Goal: Task Accomplishment & Management: Use online tool/utility

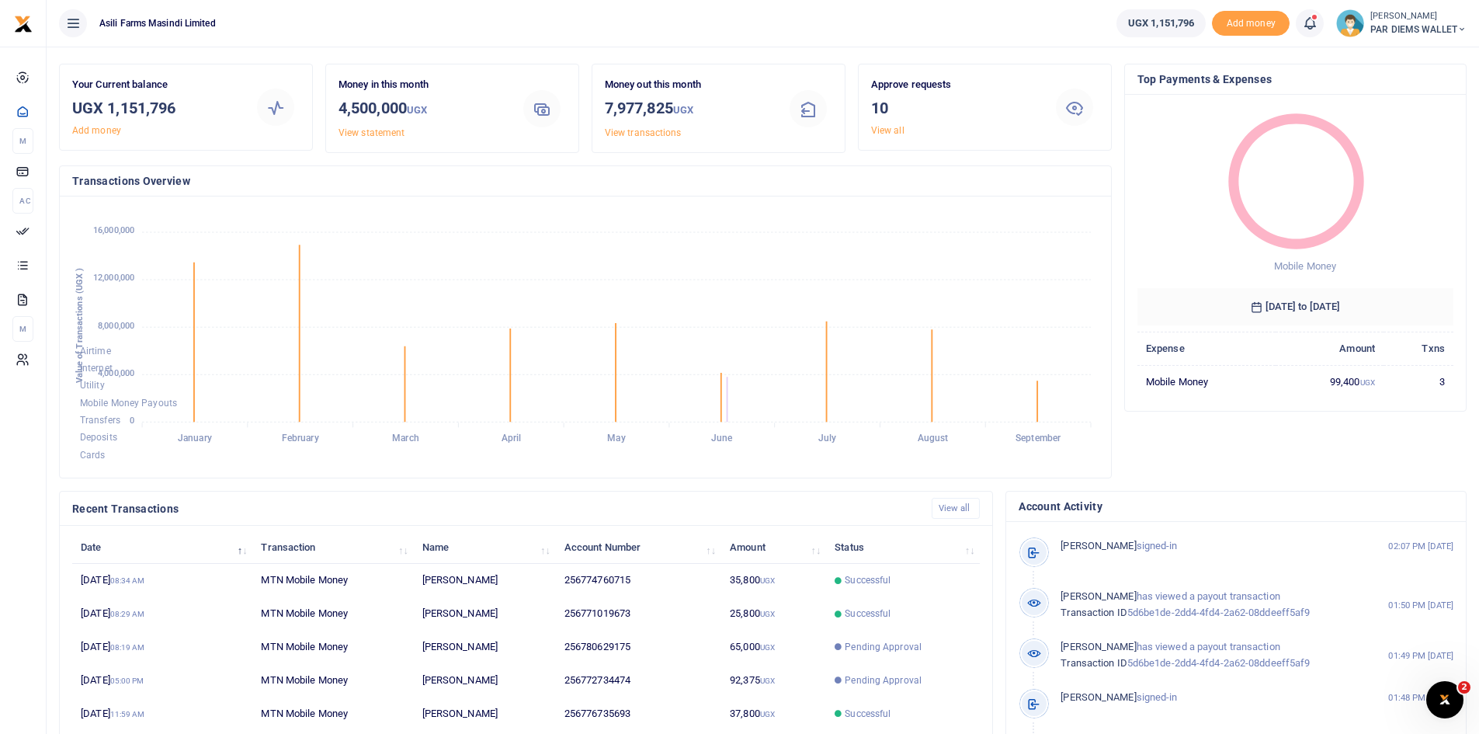
scroll to position [39, 0]
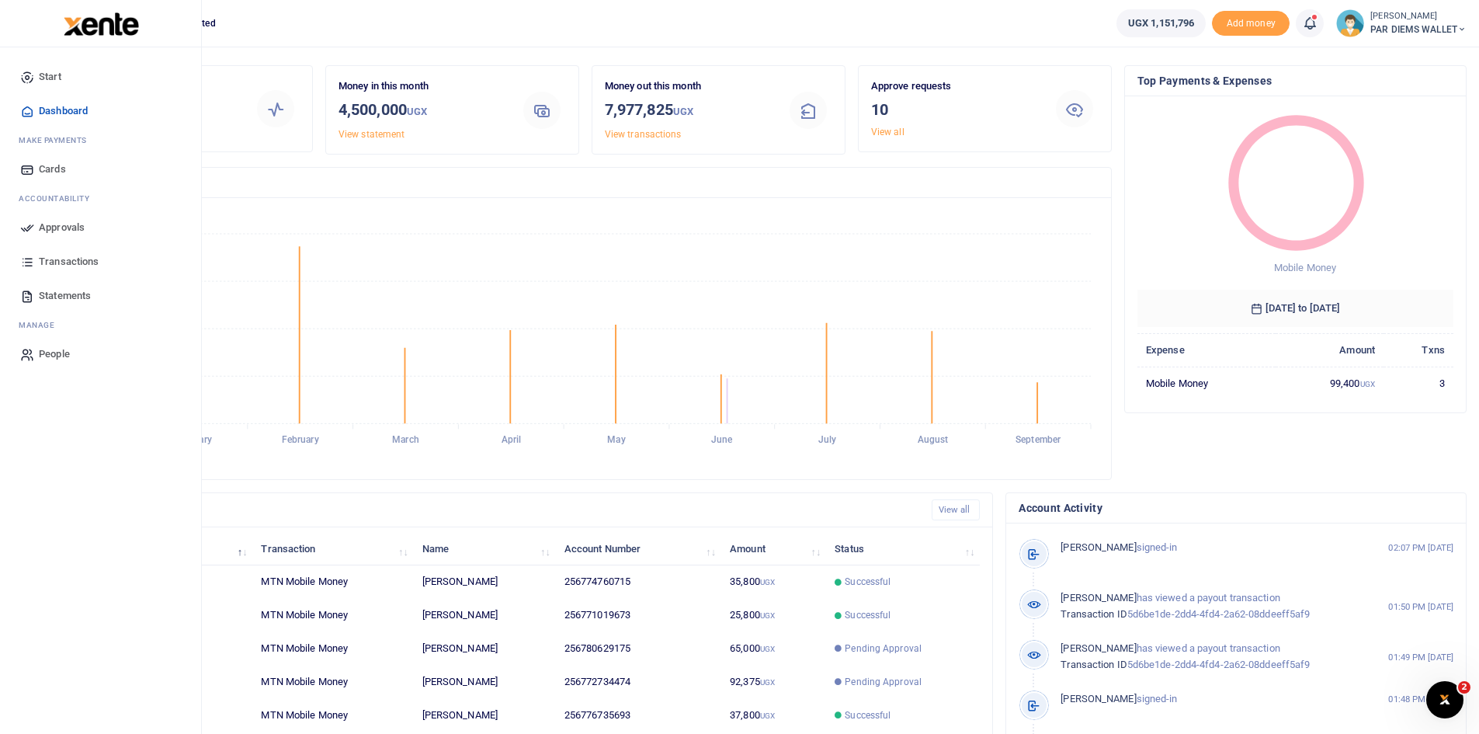
click at [71, 224] on span "Approvals" at bounding box center [62, 228] width 46 height 16
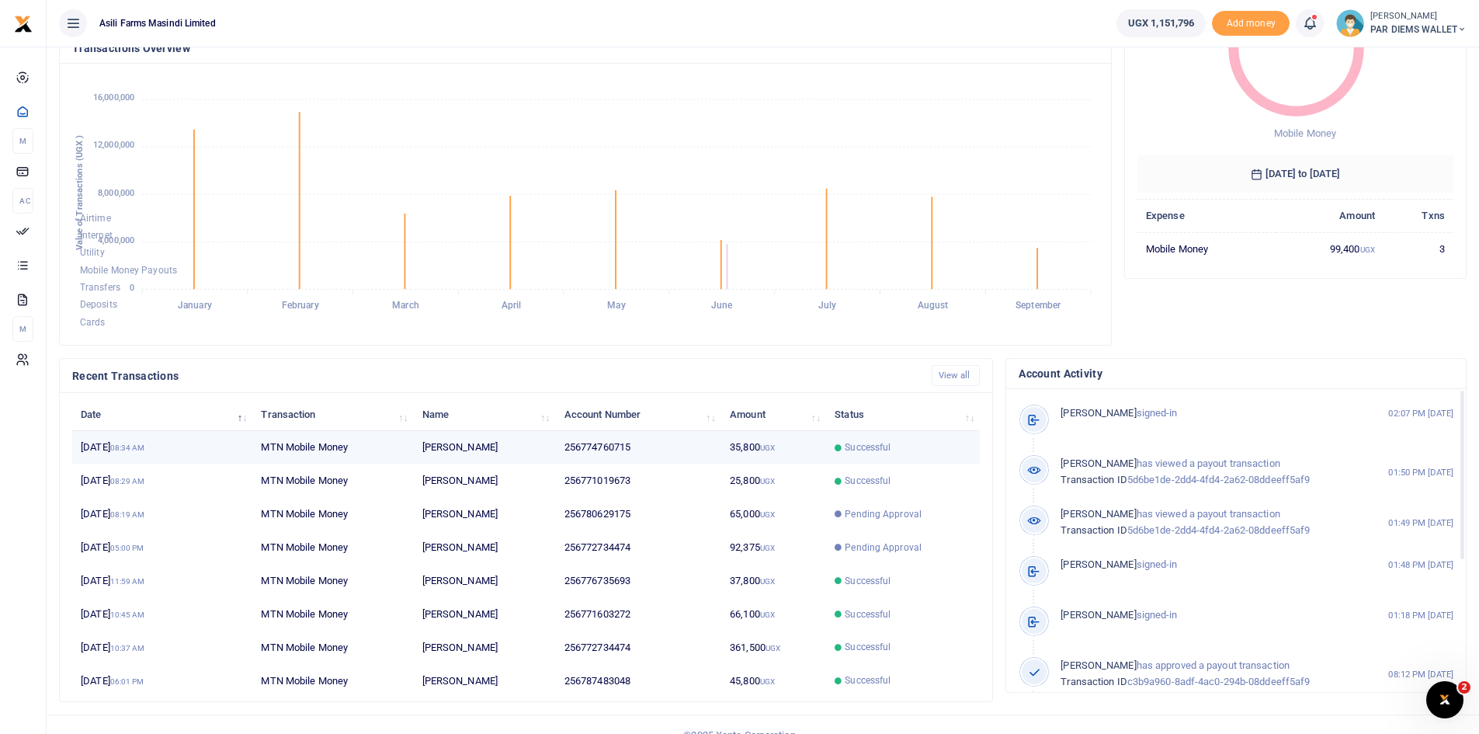
scroll to position [194, 0]
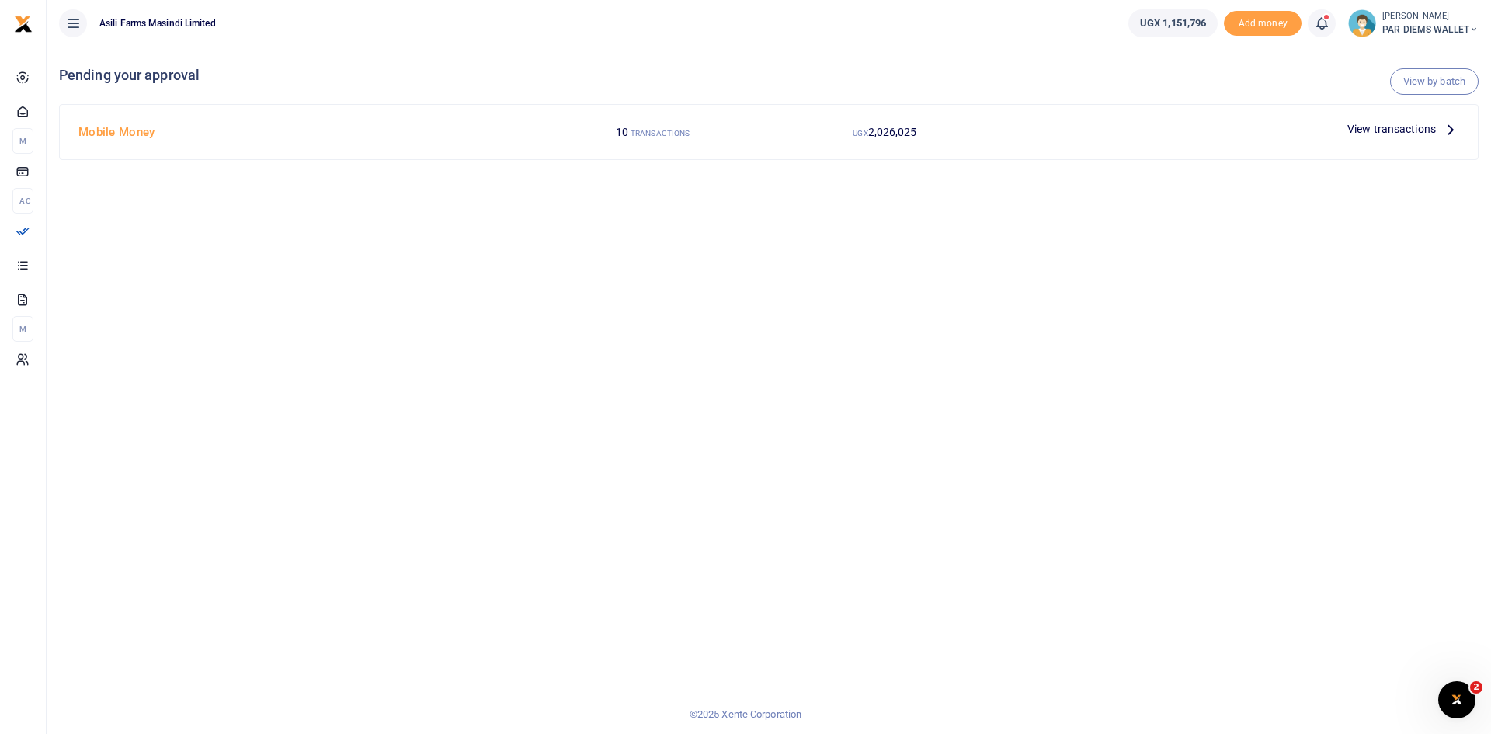
click at [1450, 132] on icon at bounding box center [1450, 128] width 17 height 17
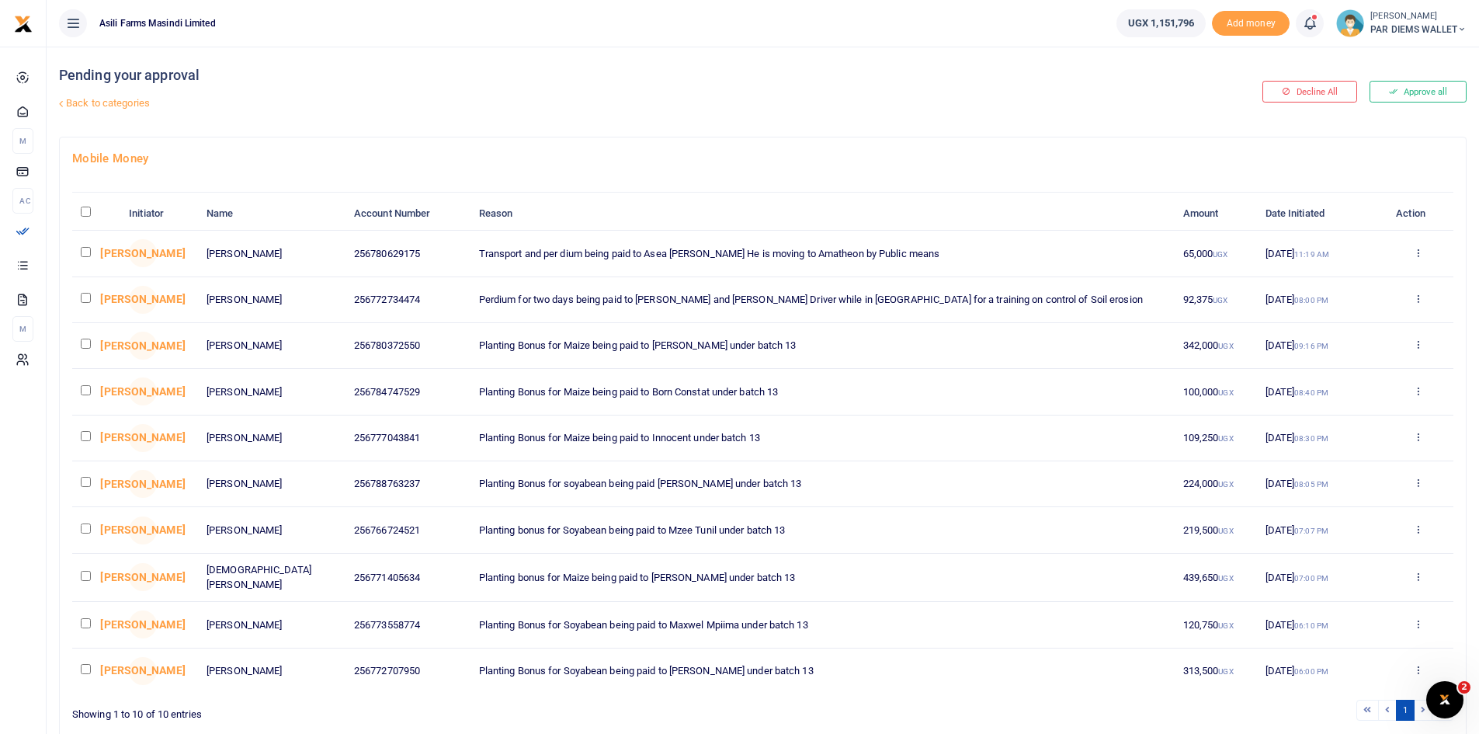
click at [87, 255] on input "checkbox" at bounding box center [86, 252] width 10 height 10
checkbox input "true"
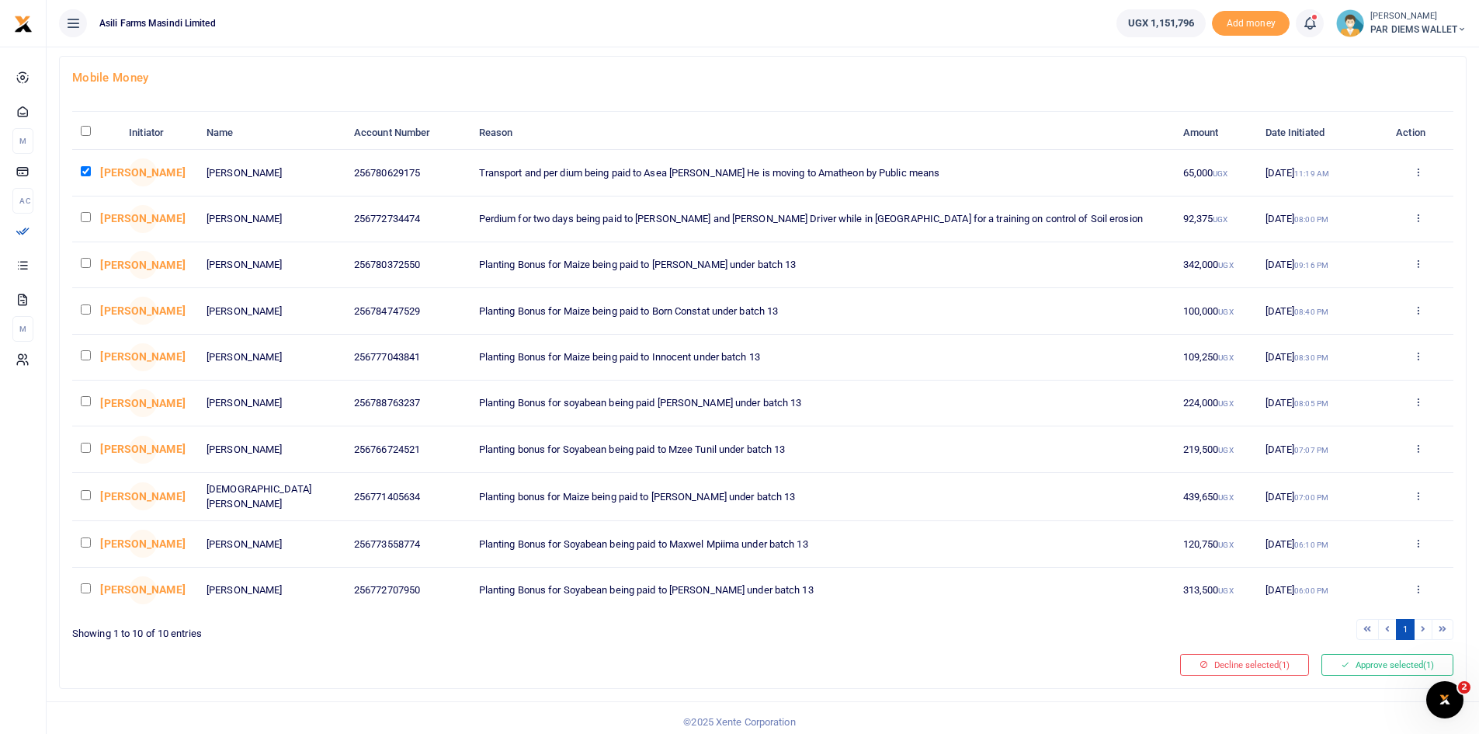
scroll to position [86, 0]
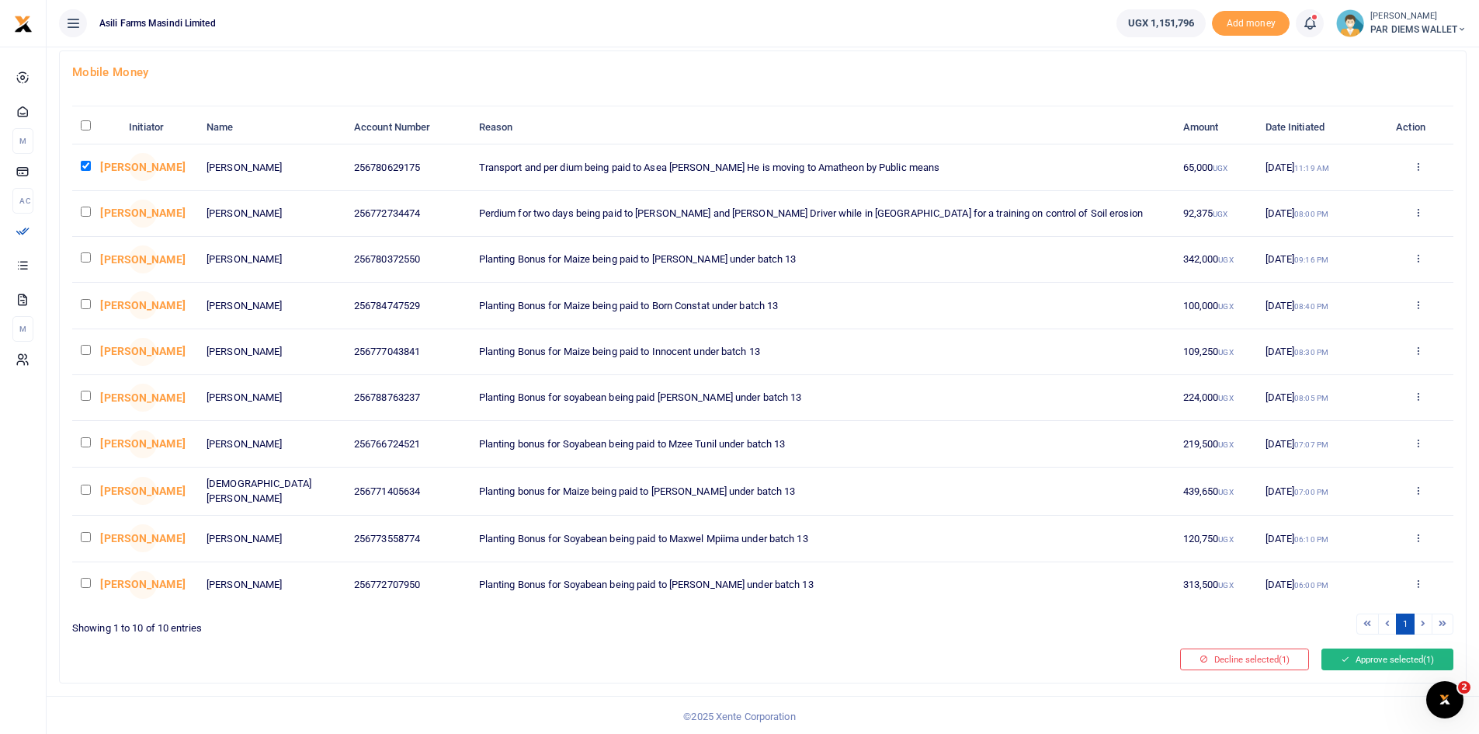
click at [1392, 662] on button "Approve selected (1)" at bounding box center [1388, 659] width 132 height 22
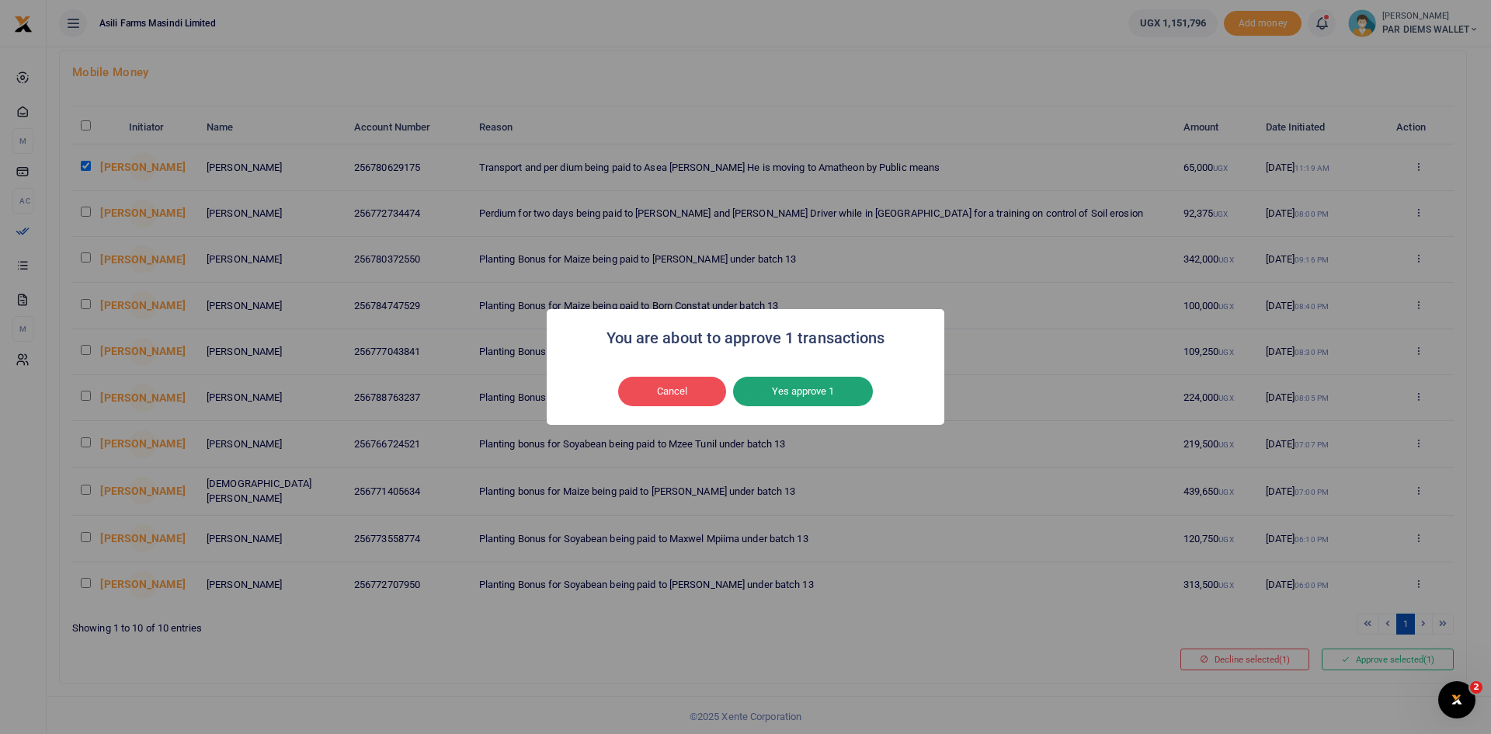
click at [817, 395] on button "Yes approve 1" at bounding box center [803, 392] width 140 height 30
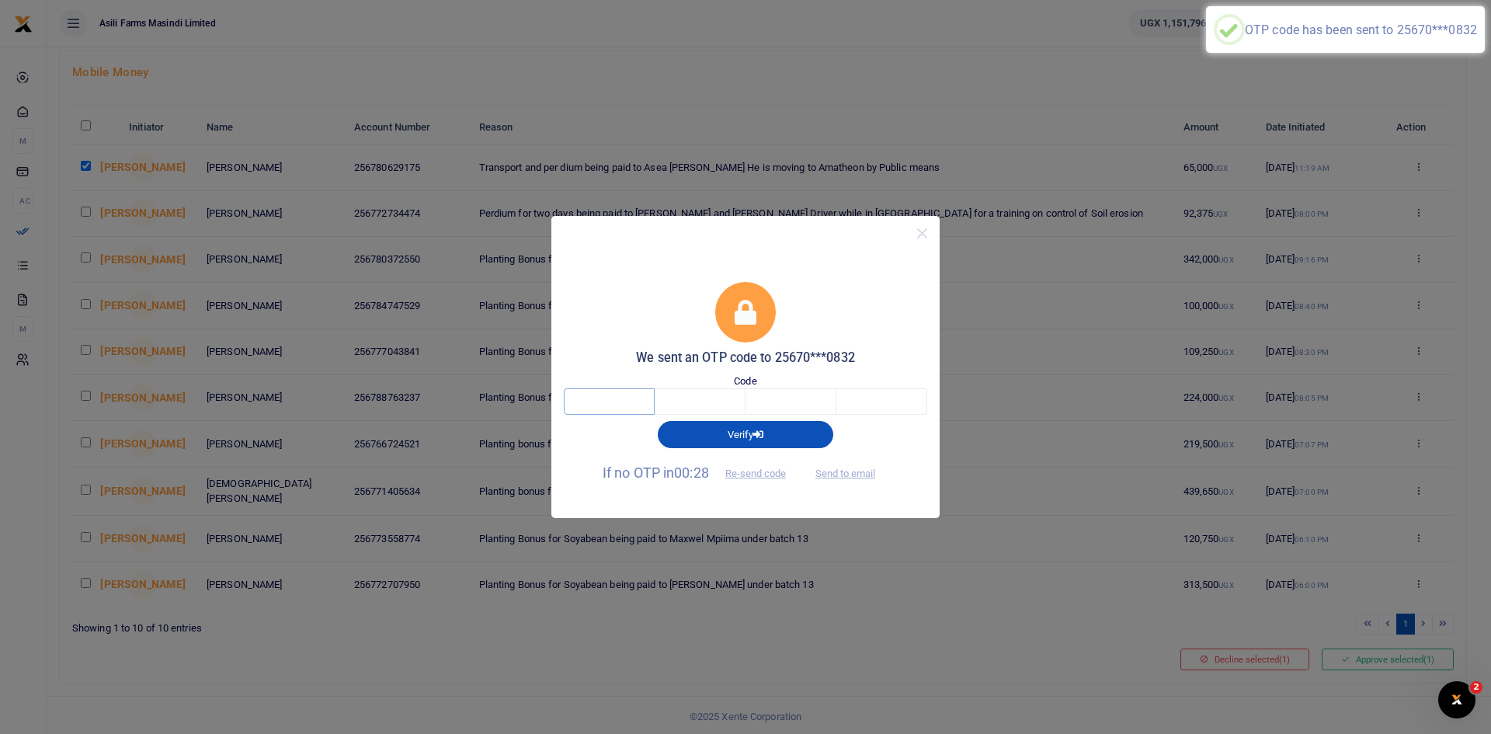
click at [603, 409] on input "text" at bounding box center [609, 401] width 91 height 26
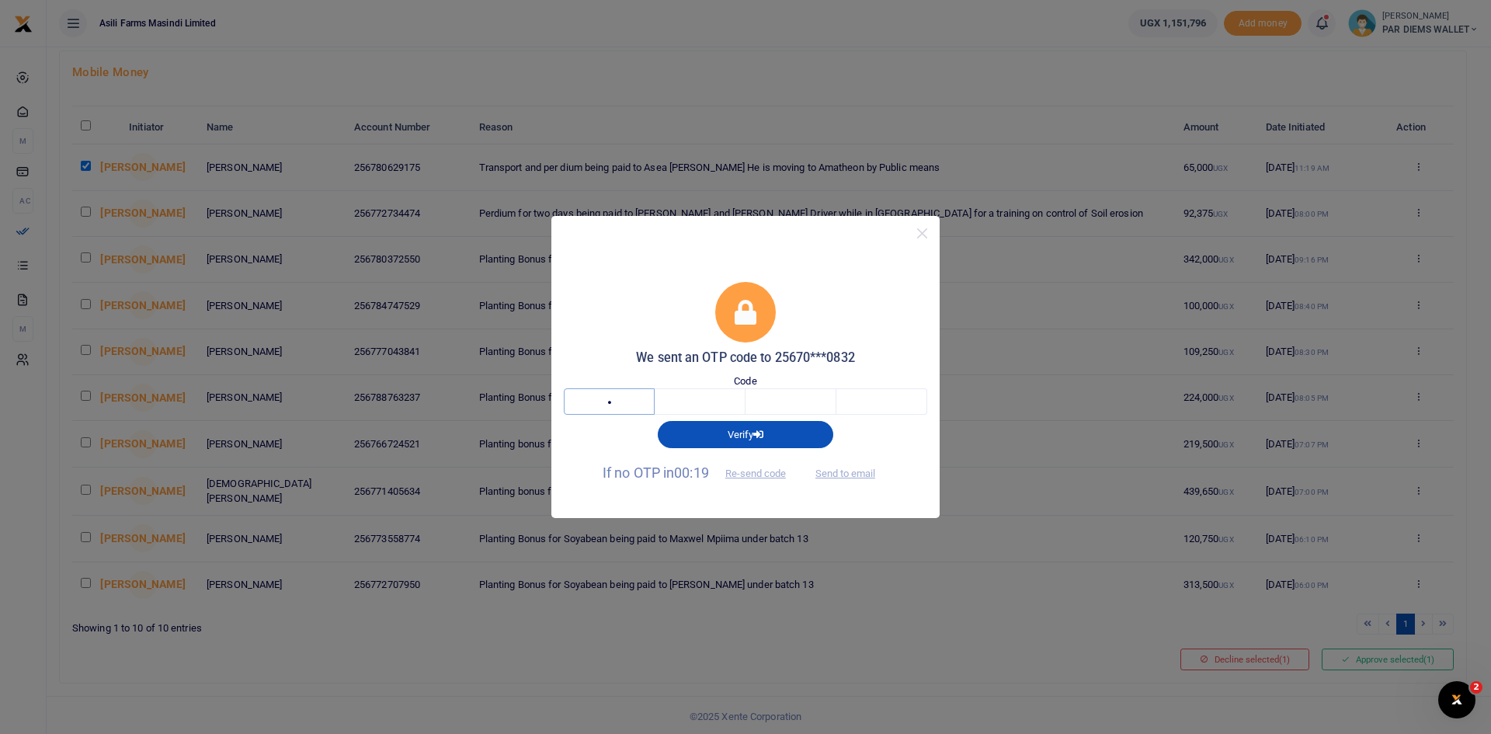
type input "7"
type input "6"
type input "9"
type input "6"
type input "7"
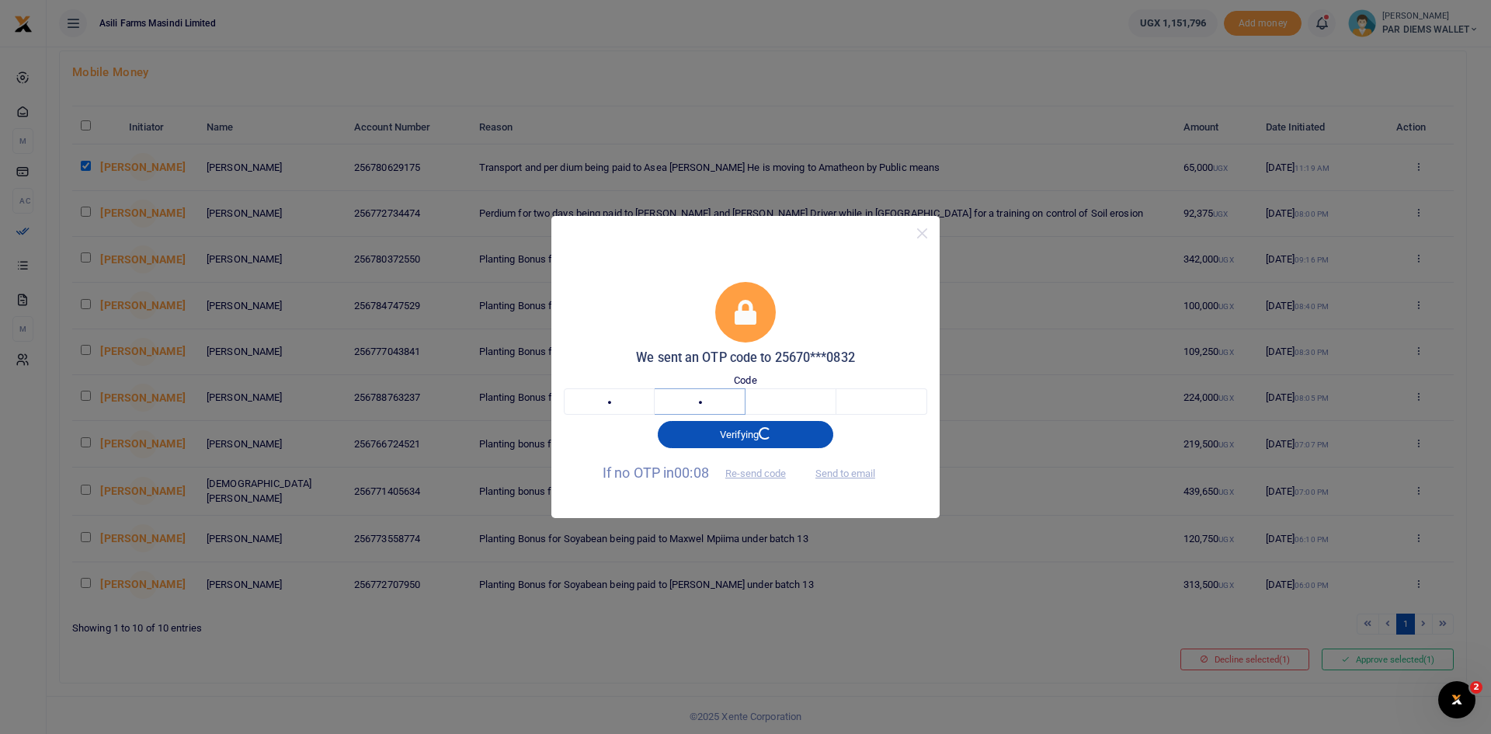
type input "6"
type input "9"
type input "5"
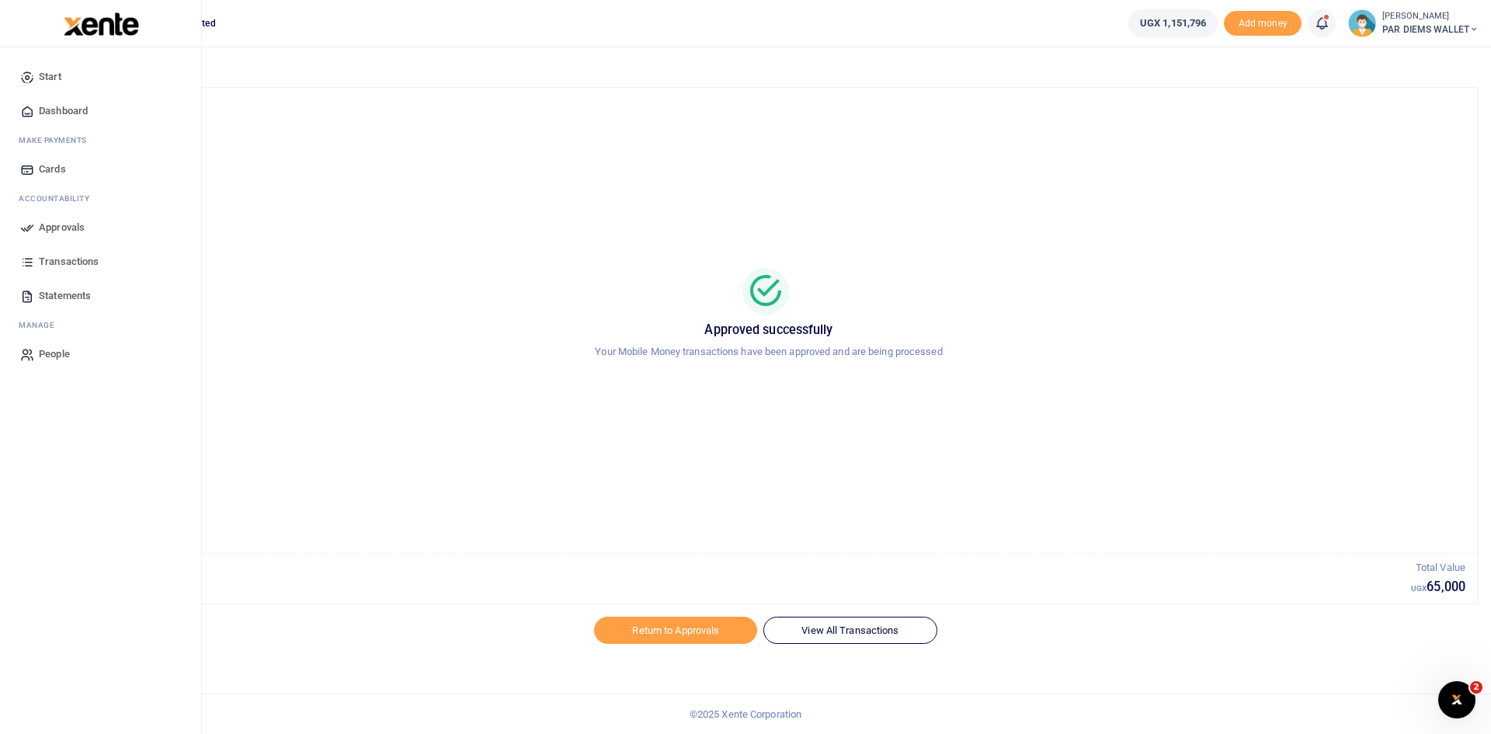
click at [43, 228] on span "Approvals" at bounding box center [62, 228] width 46 height 16
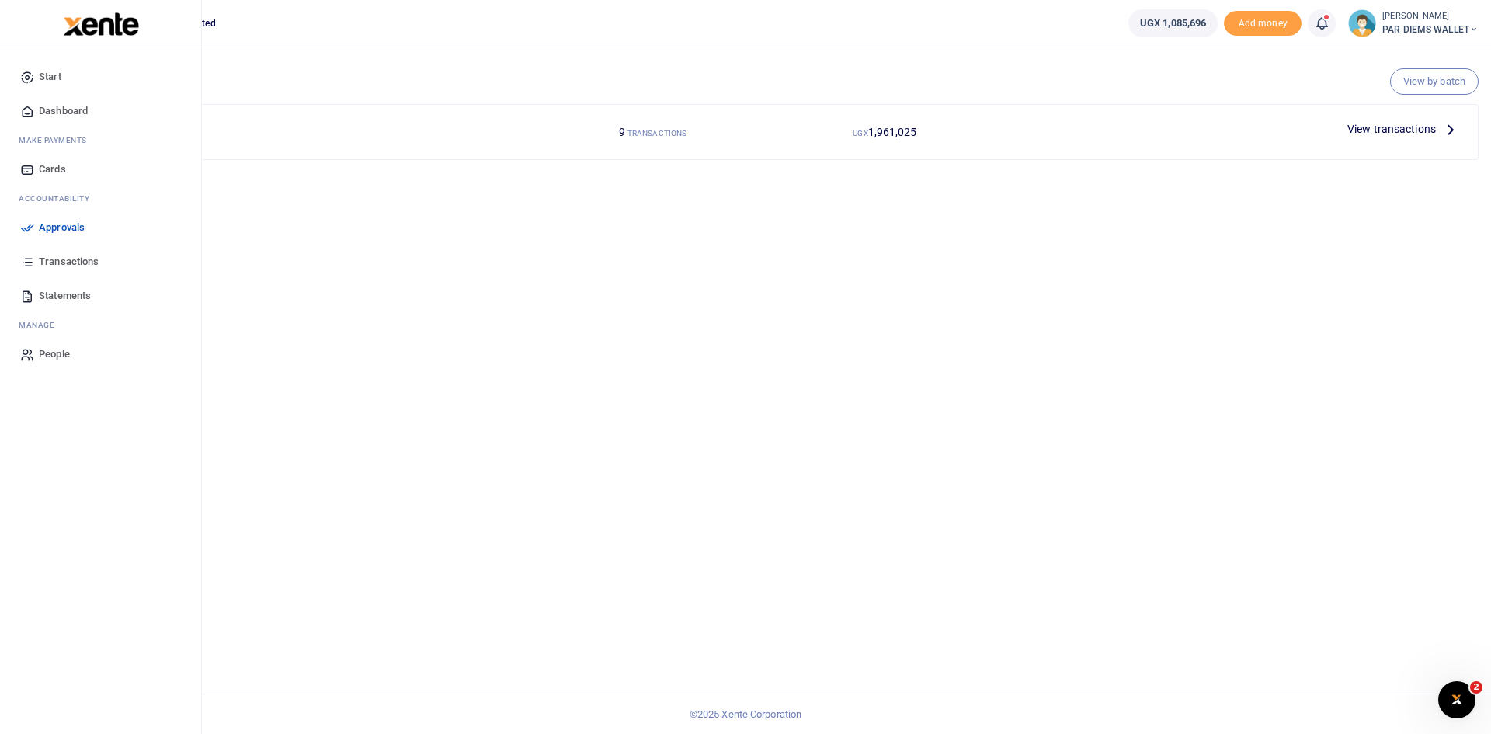
click at [54, 227] on span "Approvals" at bounding box center [62, 228] width 46 height 16
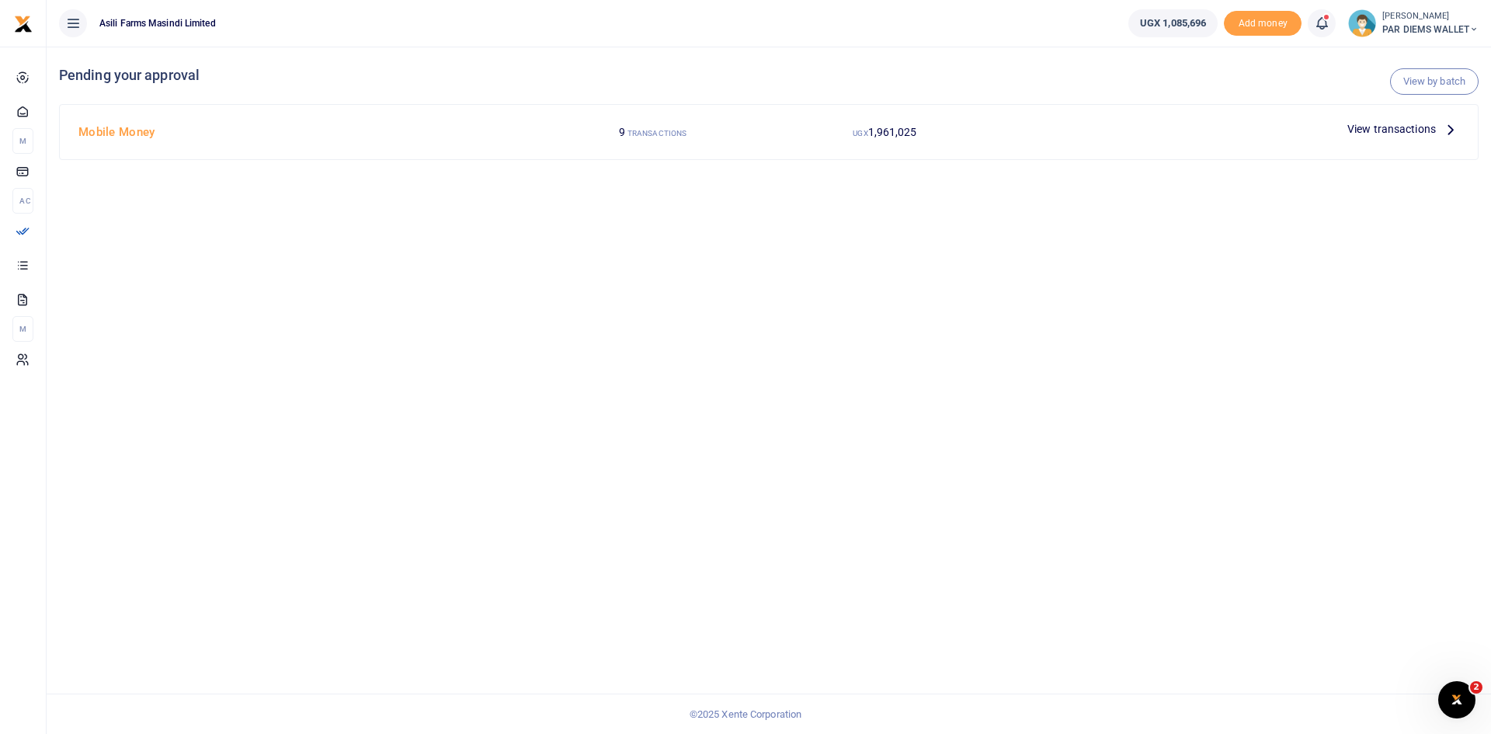
click at [1444, 128] on icon at bounding box center [1450, 128] width 17 height 17
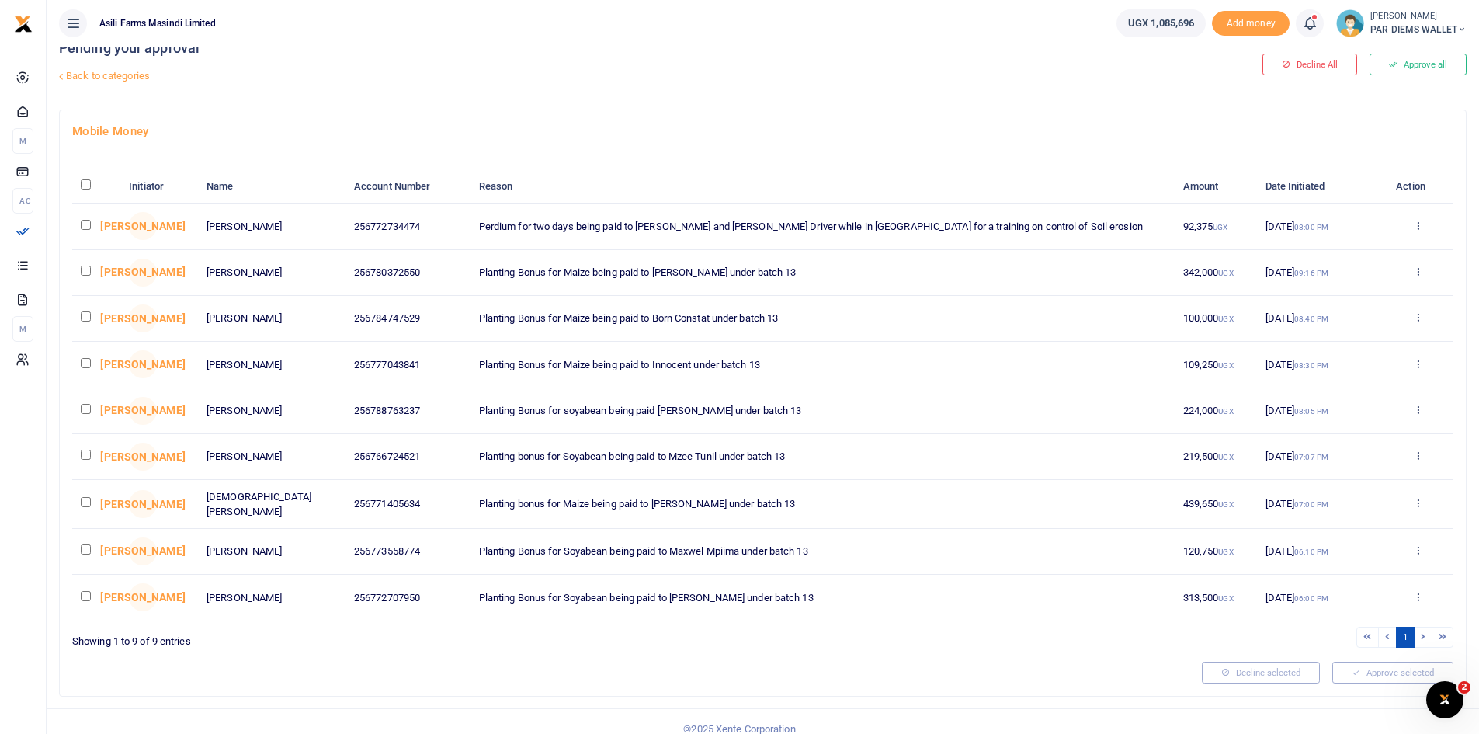
scroll to position [40, 0]
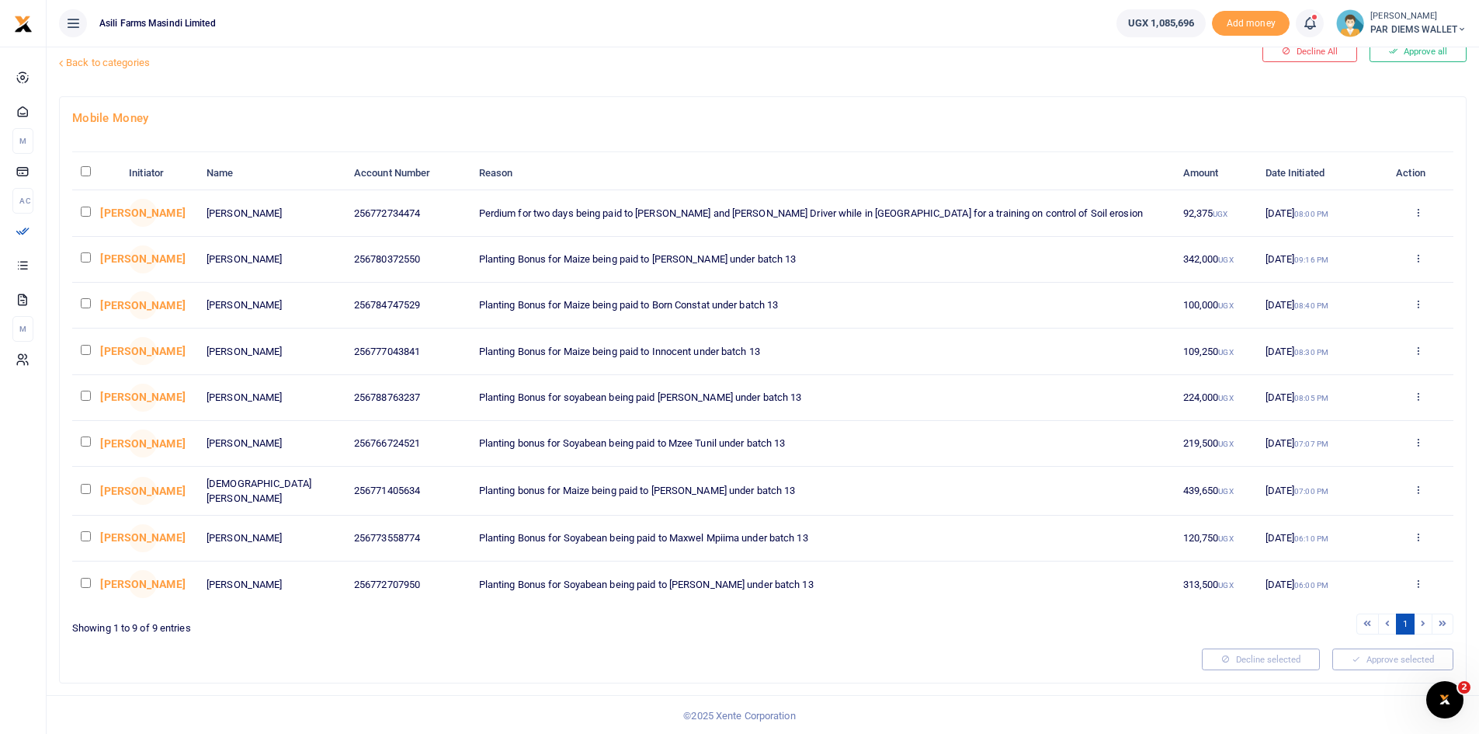
click at [1424, 622] on li at bounding box center [1424, 623] width 18 height 21
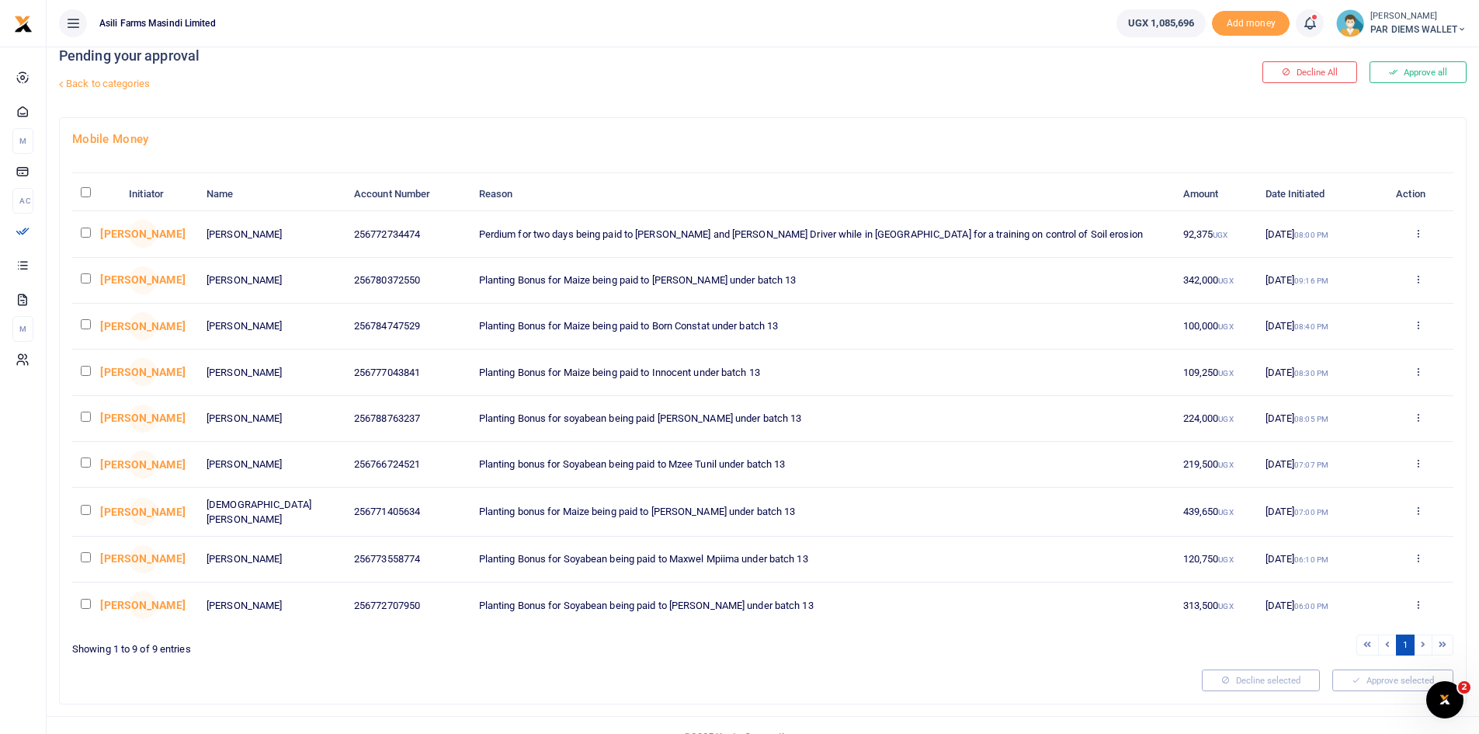
scroll to position [0, 0]
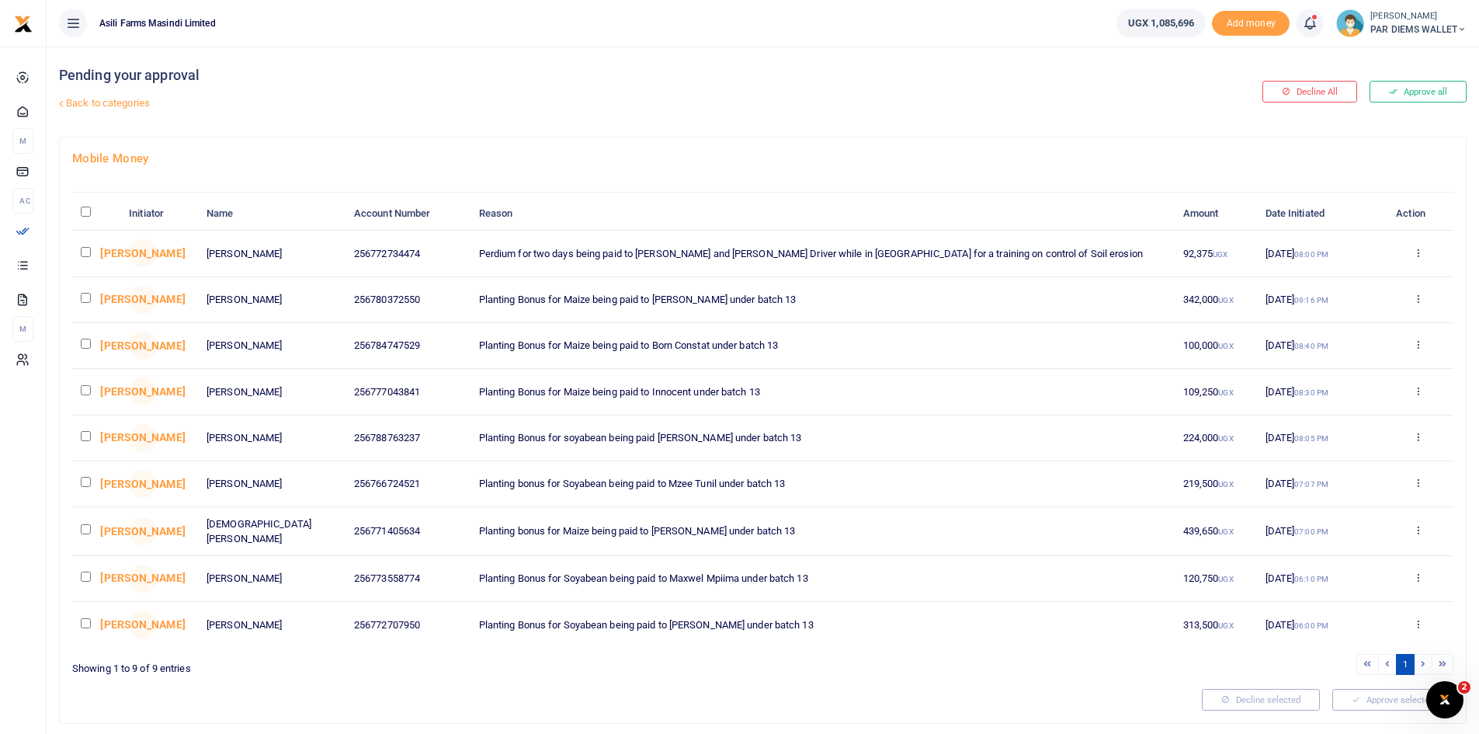
click at [89, 530] on input "checkbox" at bounding box center [86, 529] width 10 height 10
checkbox input "false"
click at [87, 622] on input "checkbox" at bounding box center [86, 623] width 10 height 10
checkbox input "true"
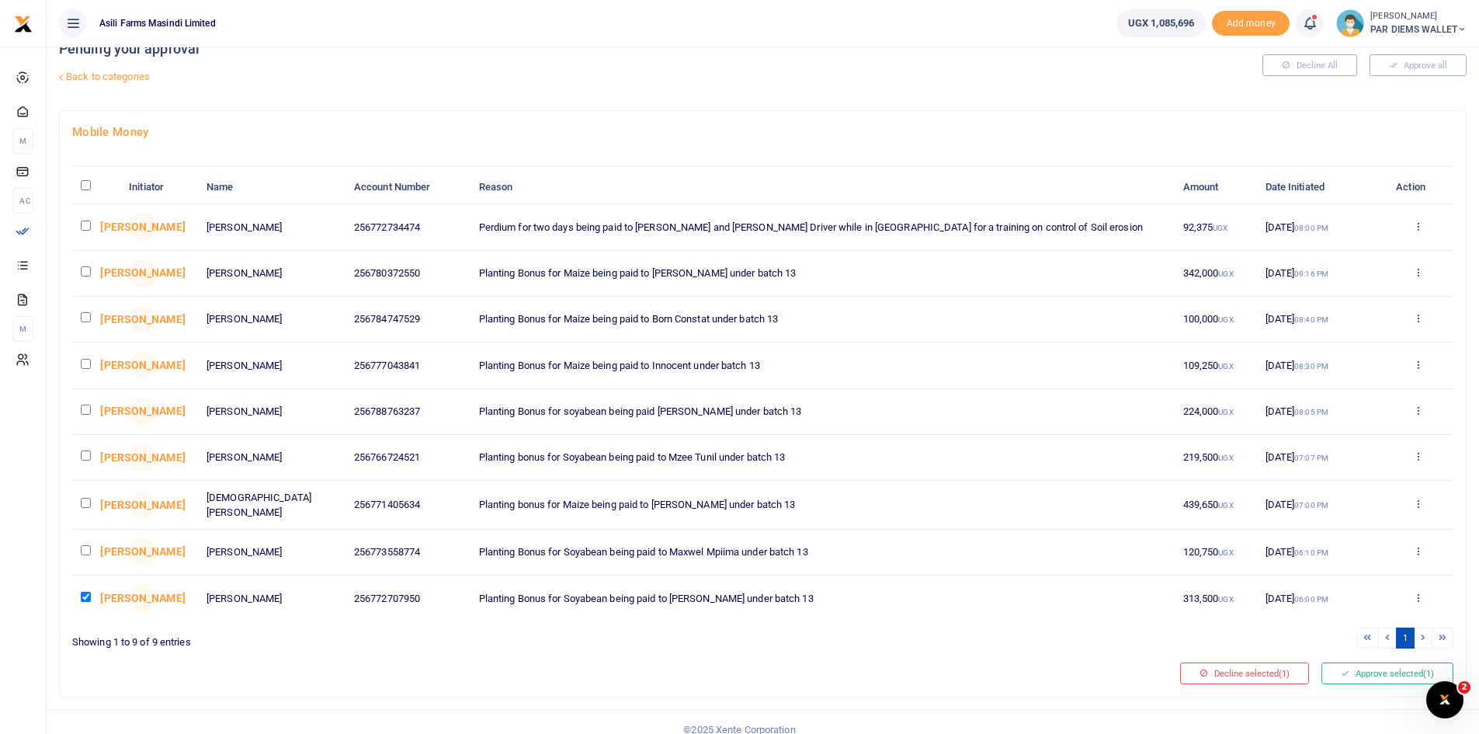
scroll to position [40, 0]
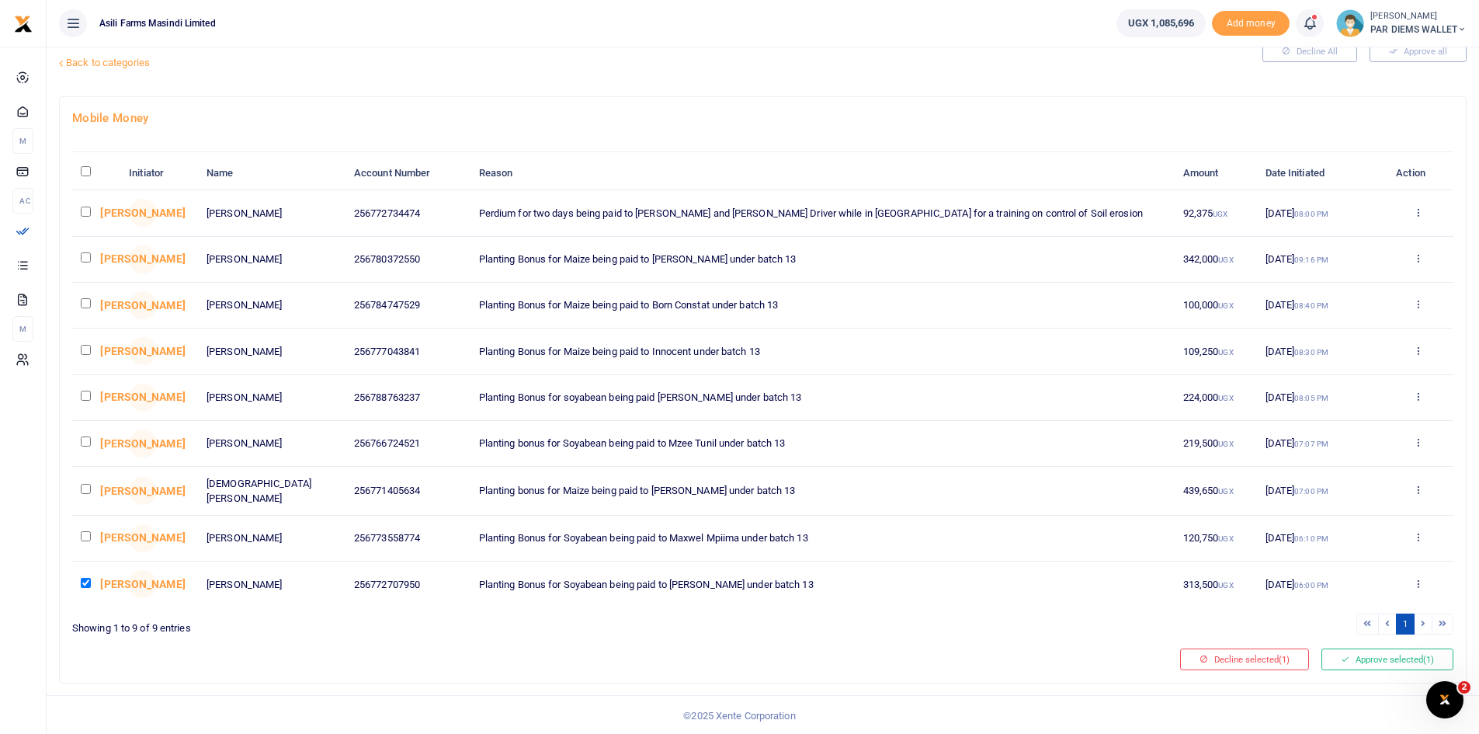
click at [87, 533] on input "checkbox" at bounding box center [86, 536] width 10 height 10
checkbox input "true"
click at [84, 491] on input "checkbox" at bounding box center [86, 489] width 10 height 10
checkbox input "true"
click at [90, 441] on input "checkbox" at bounding box center [86, 441] width 10 height 10
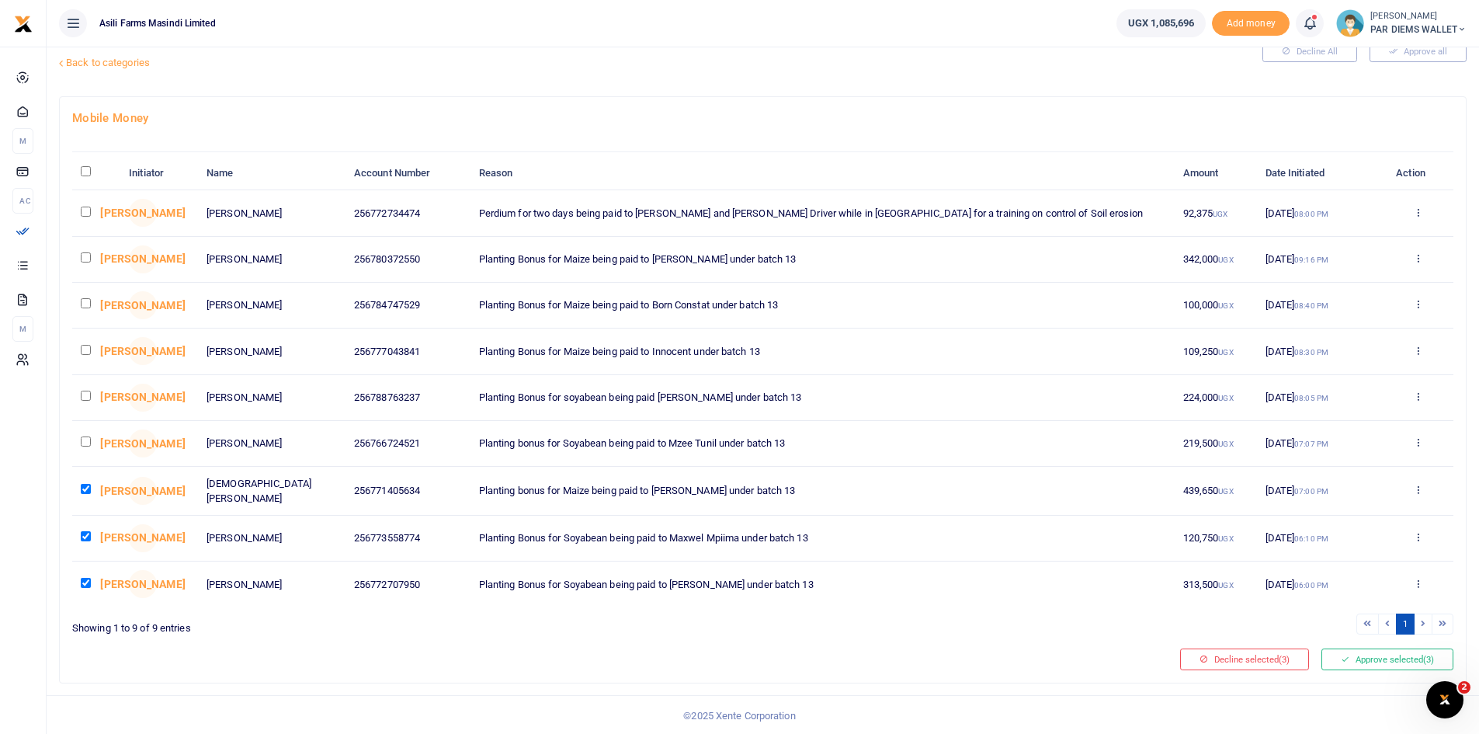
checkbox input "true"
click at [88, 398] on input "checkbox" at bounding box center [86, 396] width 10 height 10
checkbox input "true"
click at [86, 353] on input "checkbox" at bounding box center [86, 350] width 10 height 10
checkbox input "true"
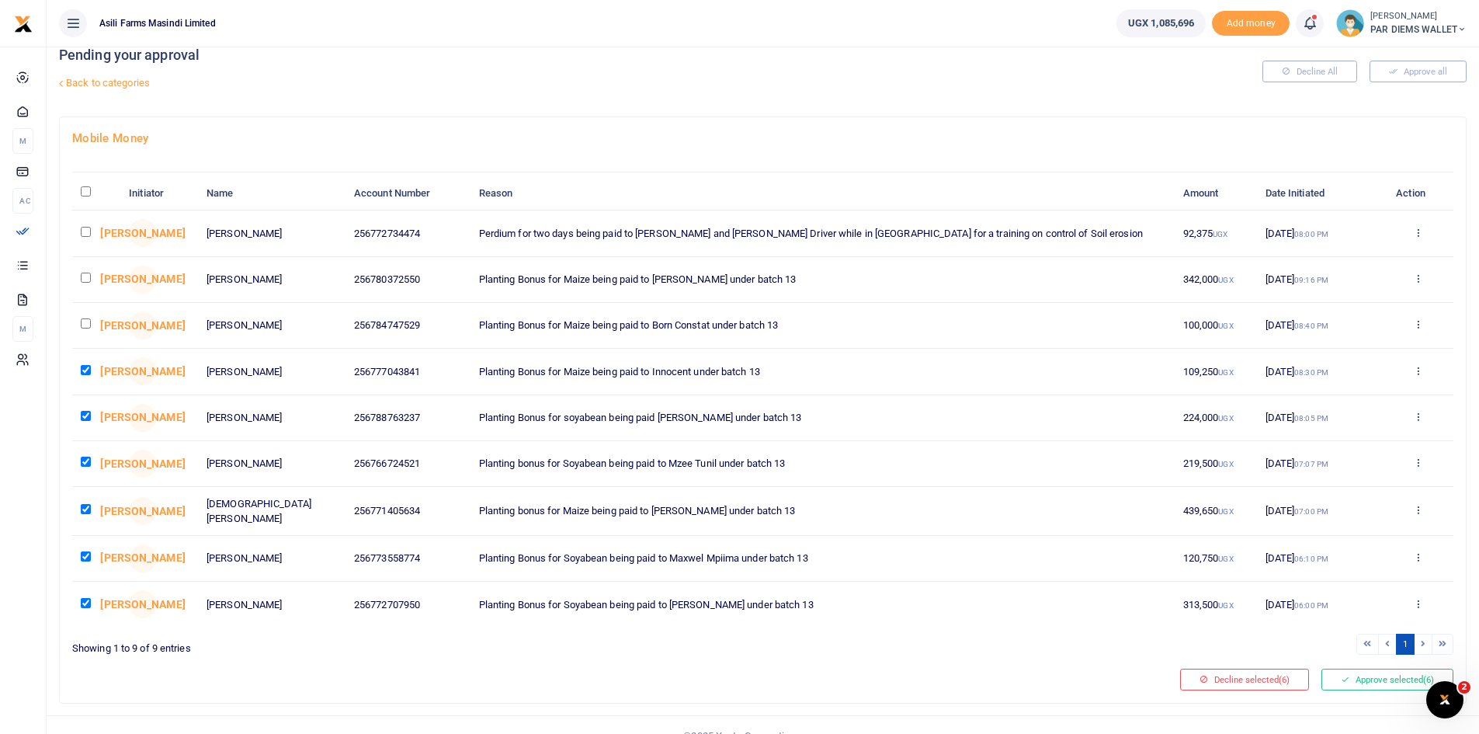
scroll to position [0, 0]
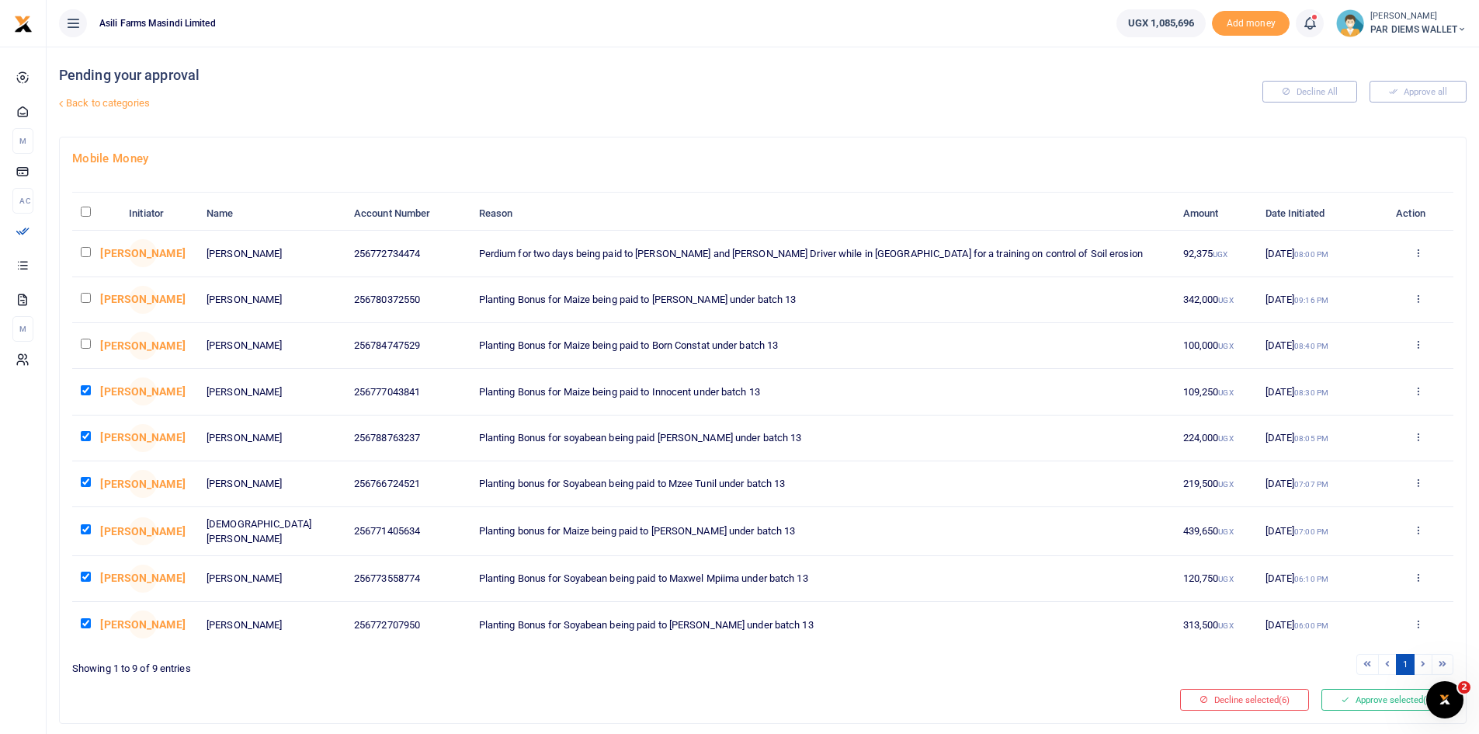
click at [90, 345] on input "checkbox" at bounding box center [86, 344] width 10 height 10
checkbox input "true"
click at [86, 301] on input "checkbox" at bounding box center [86, 298] width 10 height 10
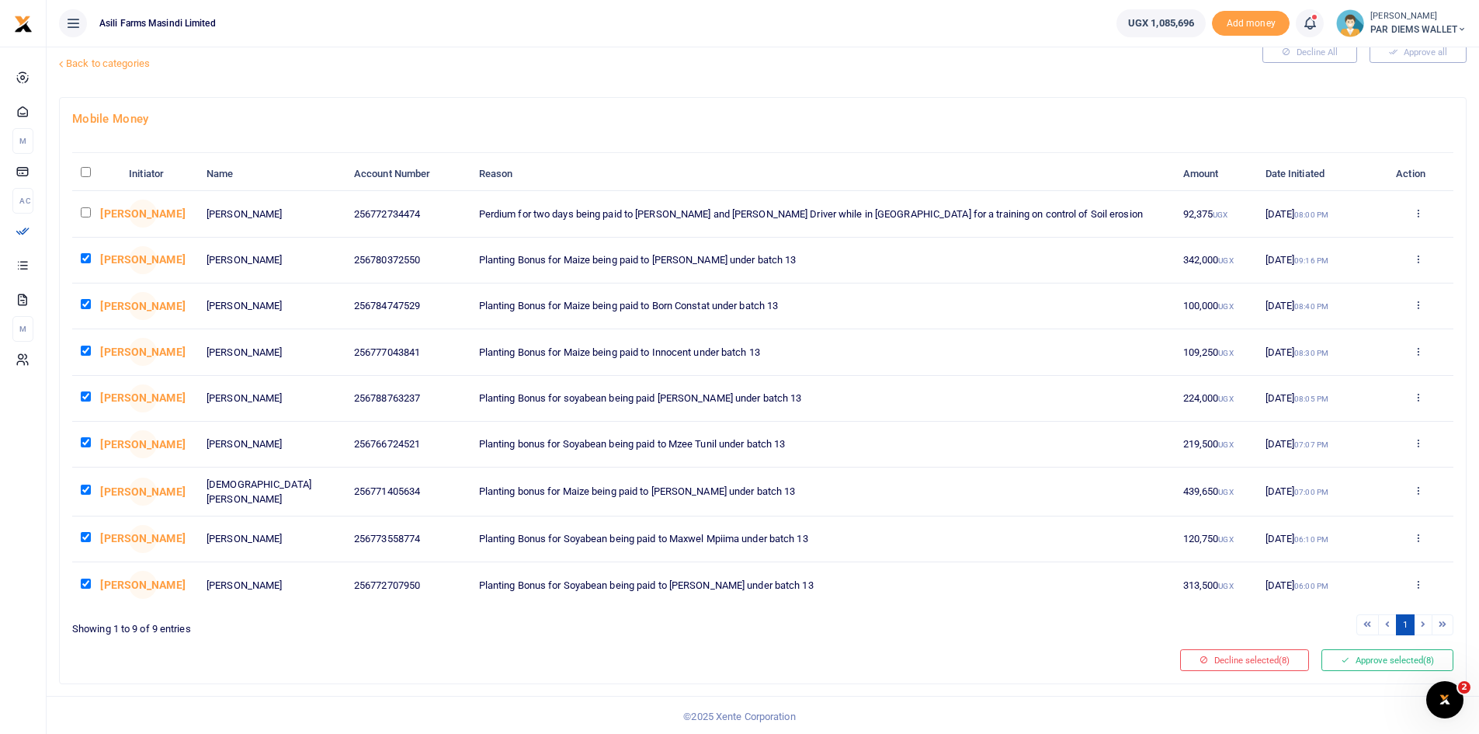
scroll to position [40, 0]
click at [1378, 661] on button "Approve selected (8)" at bounding box center [1388, 659] width 132 height 22
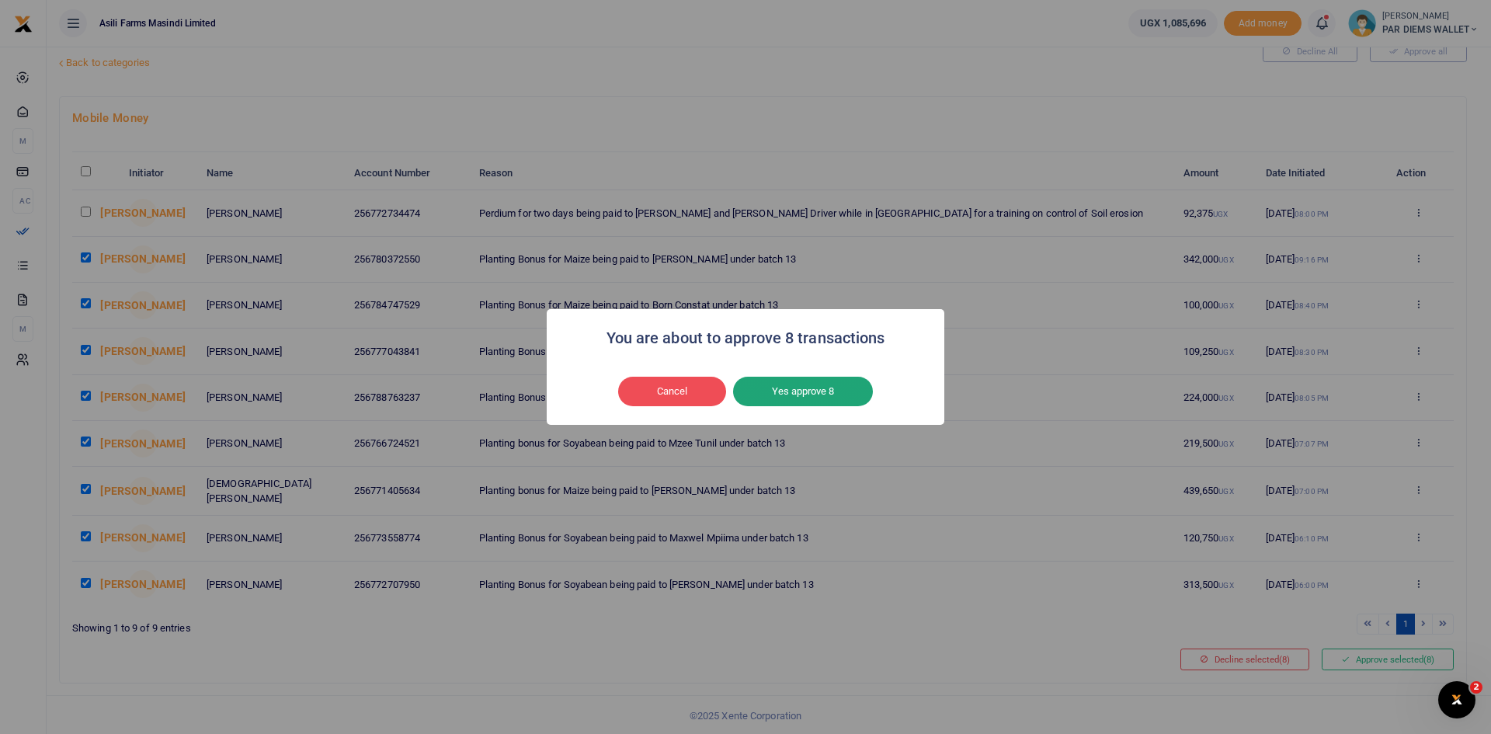
click at [799, 398] on button "Yes approve 8" at bounding box center [803, 392] width 140 height 30
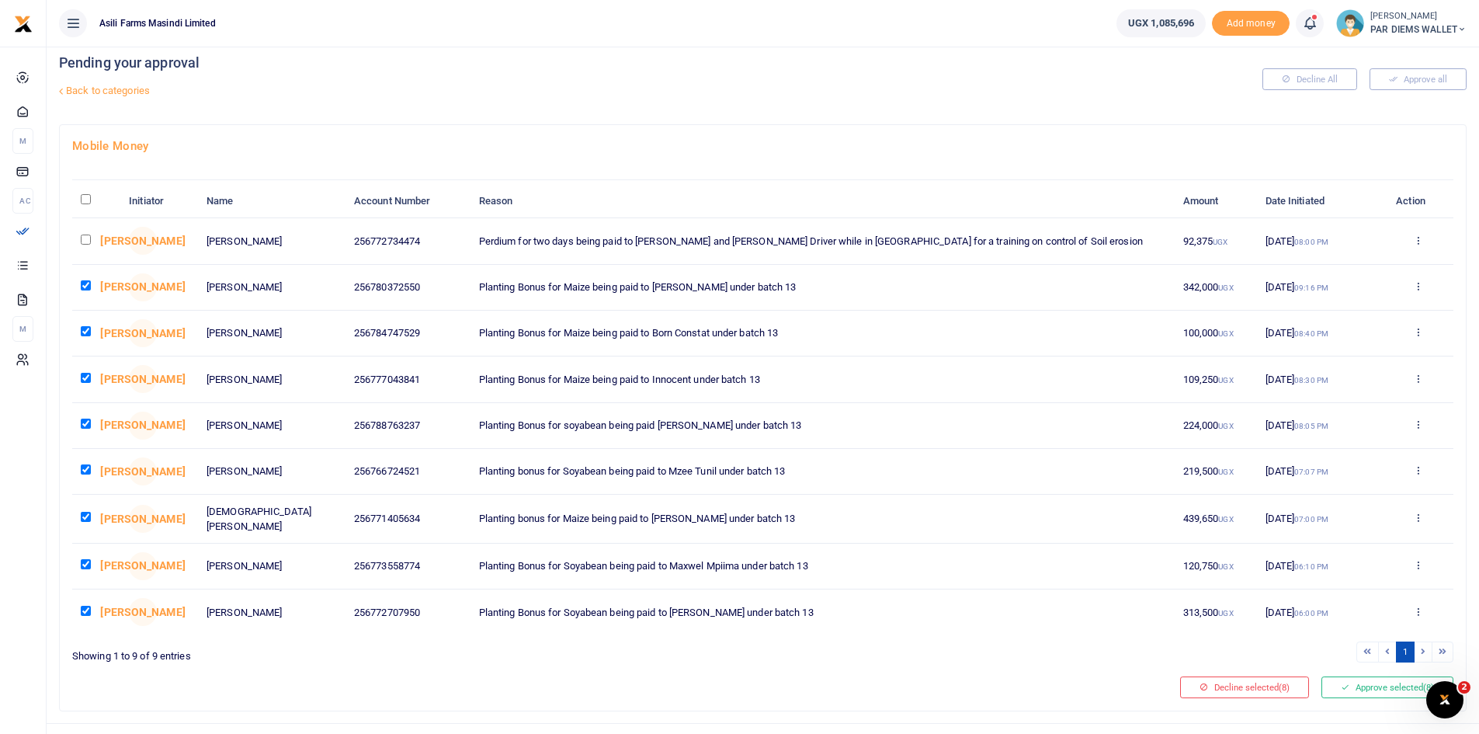
scroll to position [0, 0]
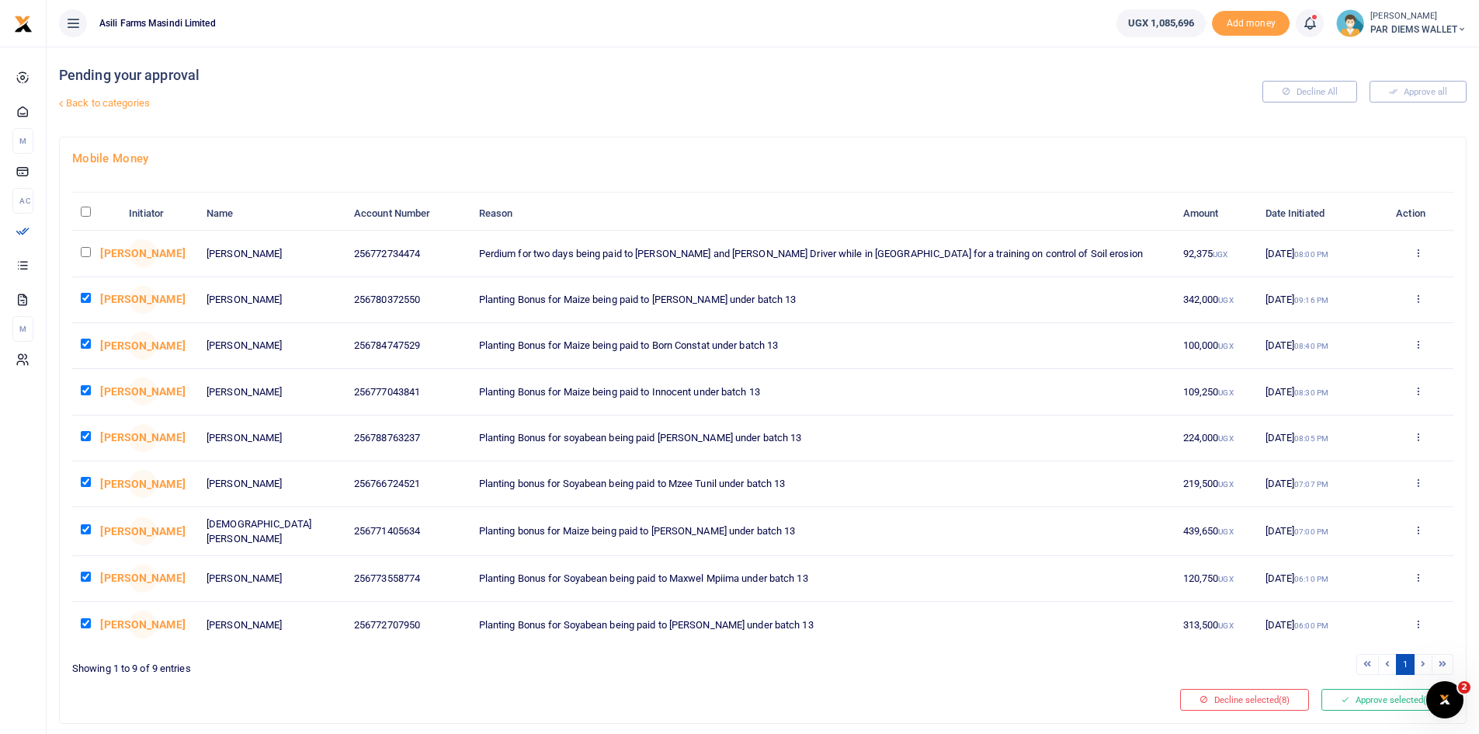
click at [83, 296] on input "checkbox" at bounding box center [86, 298] width 10 height 10
checkbox input "false"
click at [86, 348] on input "checkbox" at bounding box center [86, 344] width 10 height 10
checkbox input "false"
click at [89, 391] on input "checkbox" at bounding box center [86, 390] width 10 height 10
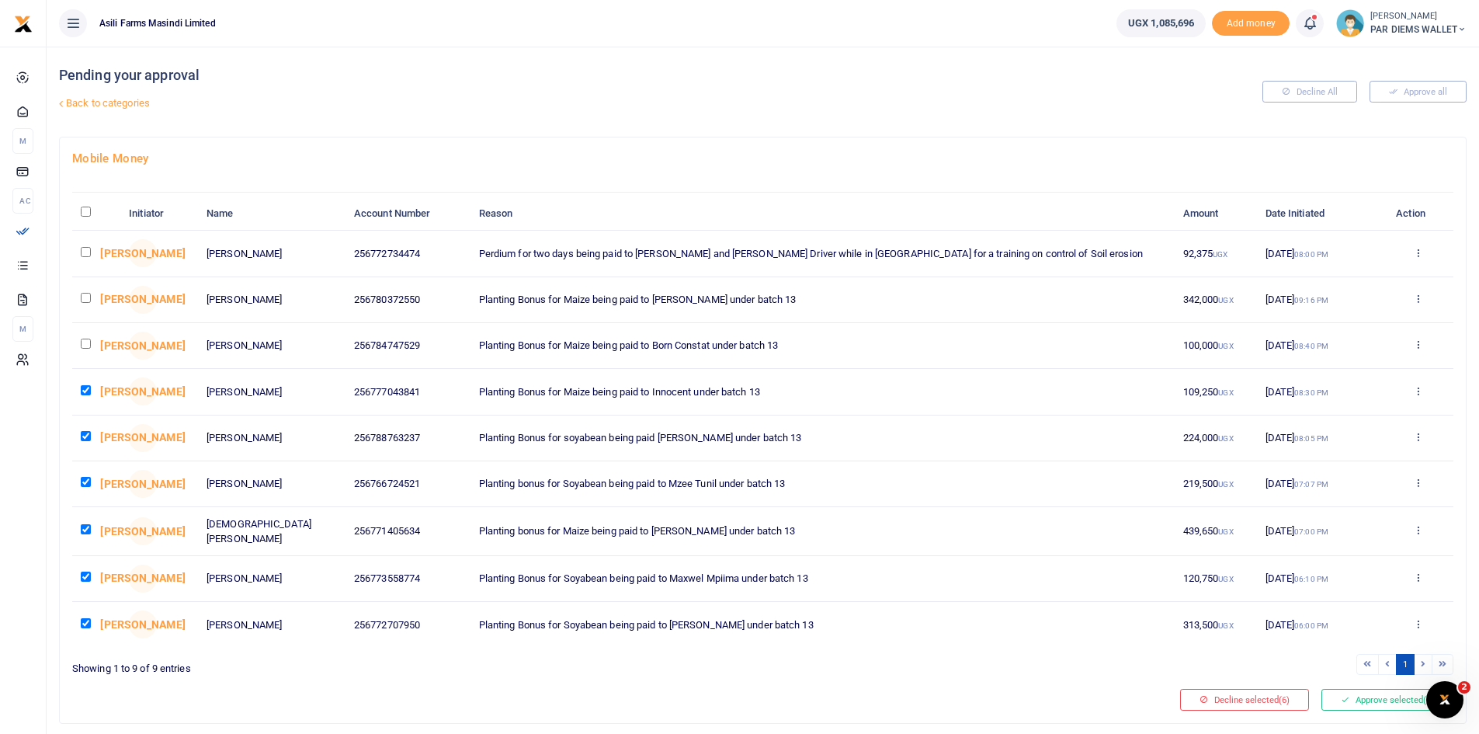
checkbox input "false"
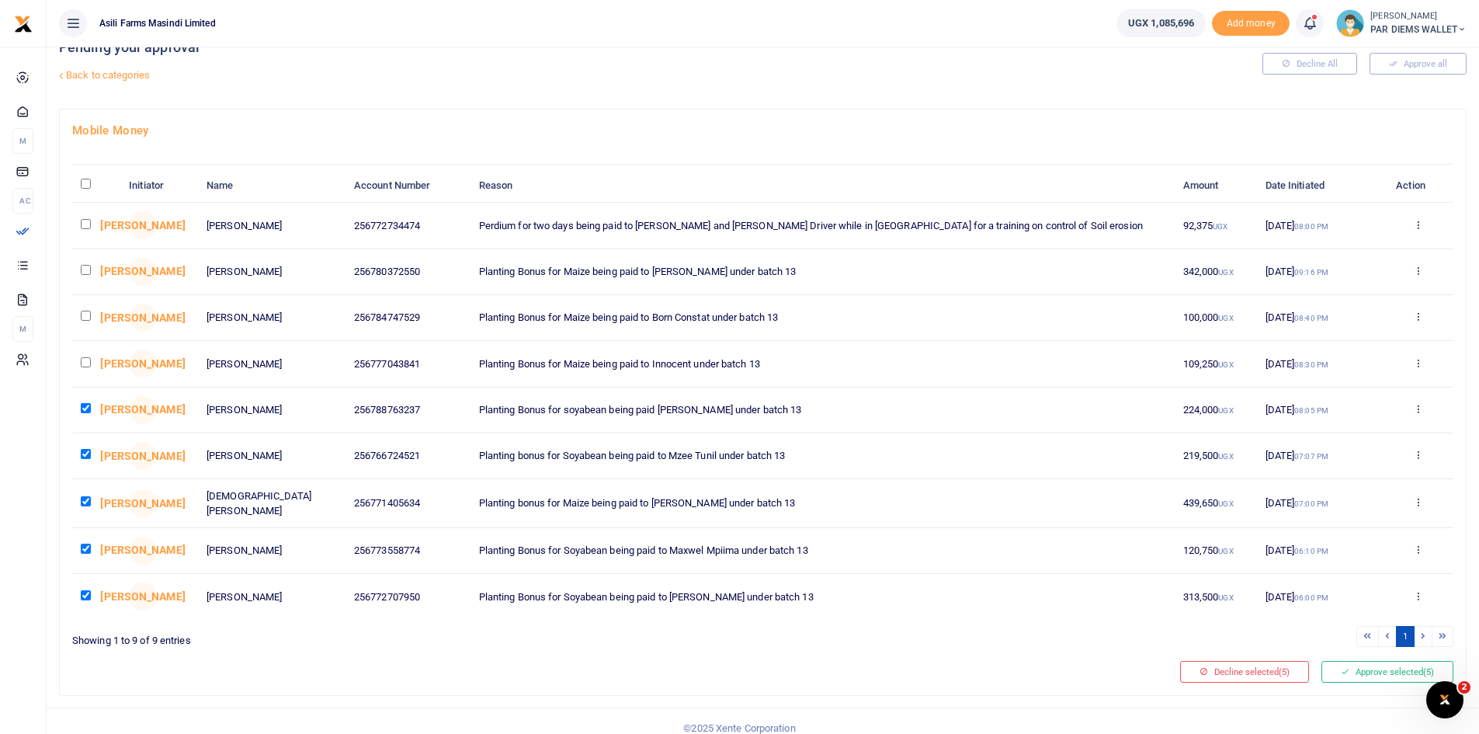
scroll to position [40, 0]
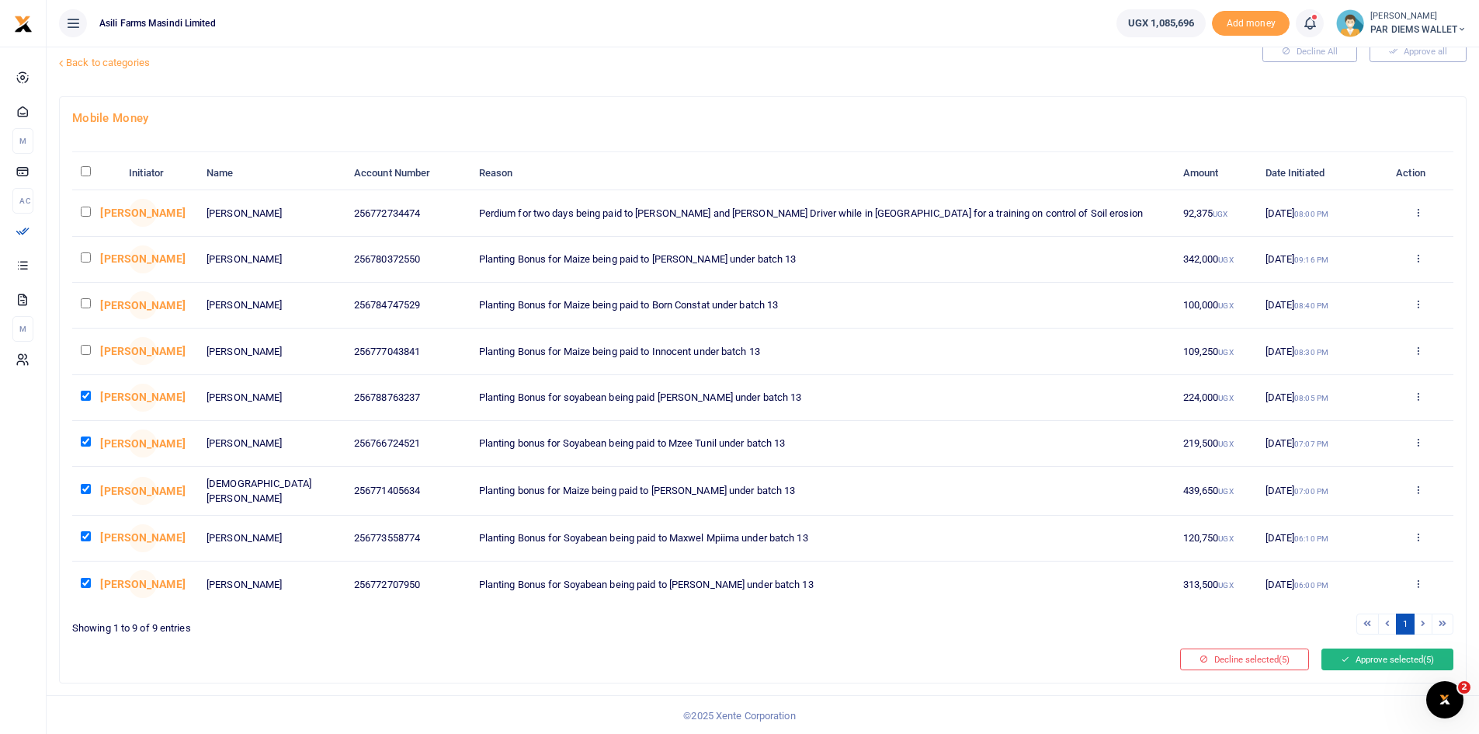
click at [1342, 666] on button "Approve selected (5)" at bounding box center [1388, 659] width 132 height 22
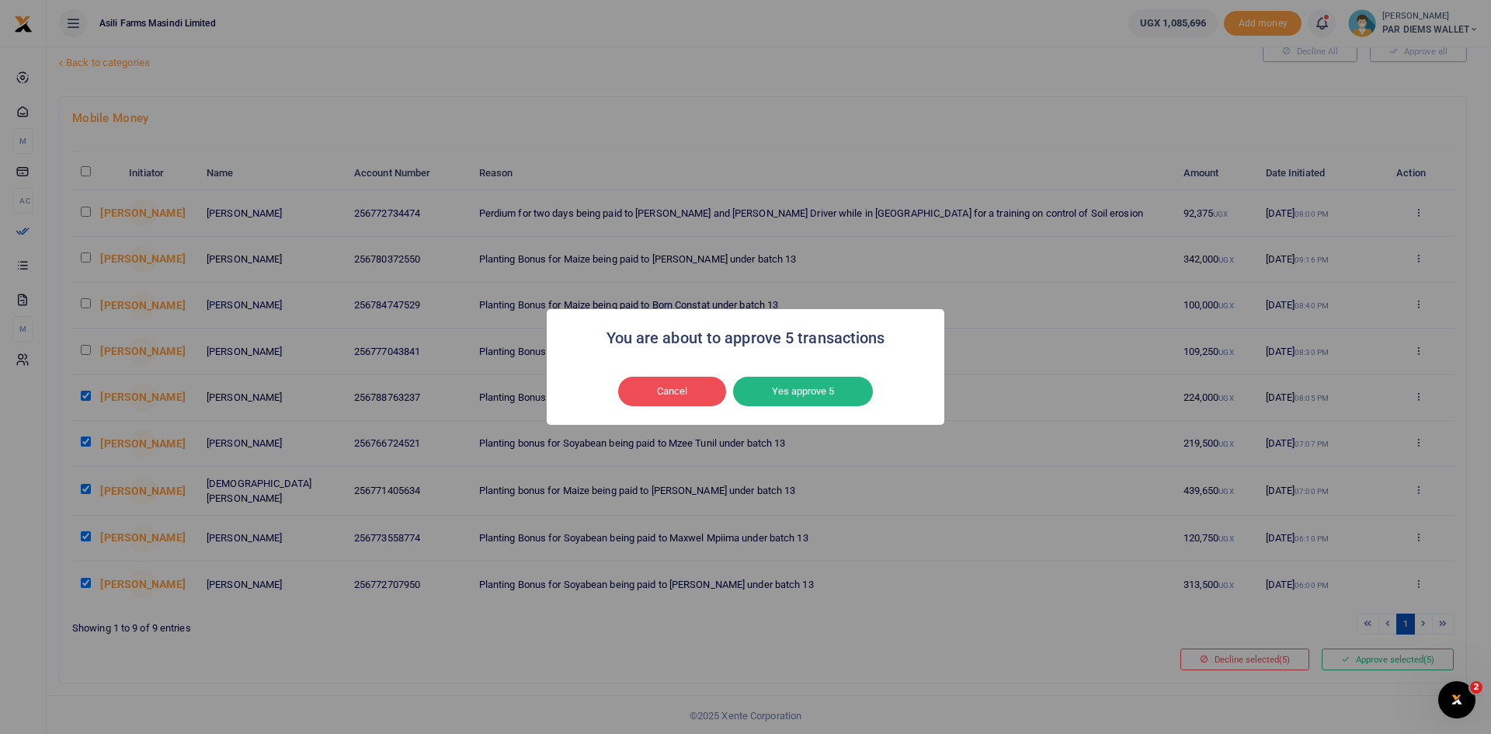
click at [829, 392] on button "Yes approve 5" at bounding box center [803, 392] width 140 height 30
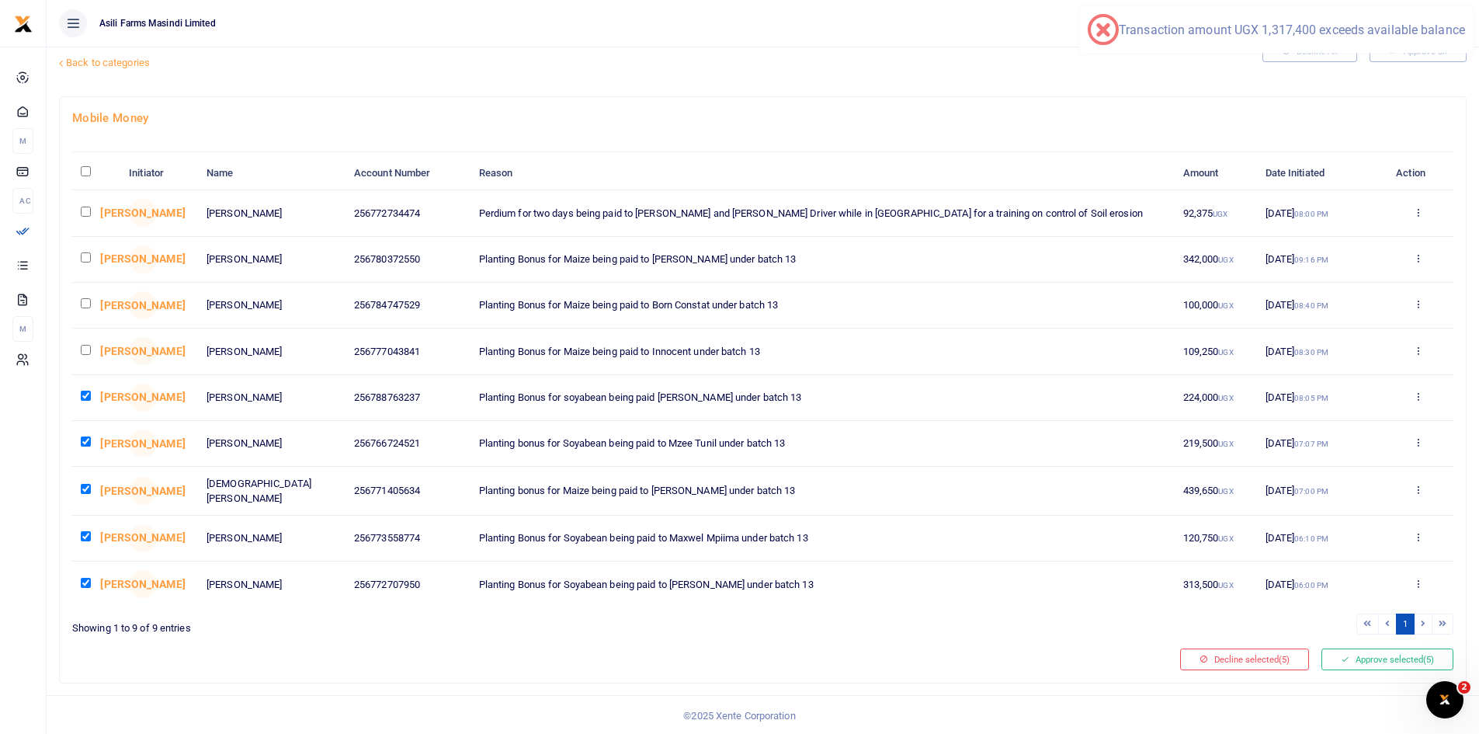
click at [85, 395] on input "checkbox" at bounding box center [86, 396] width 10 height 10
checkbox input "false"
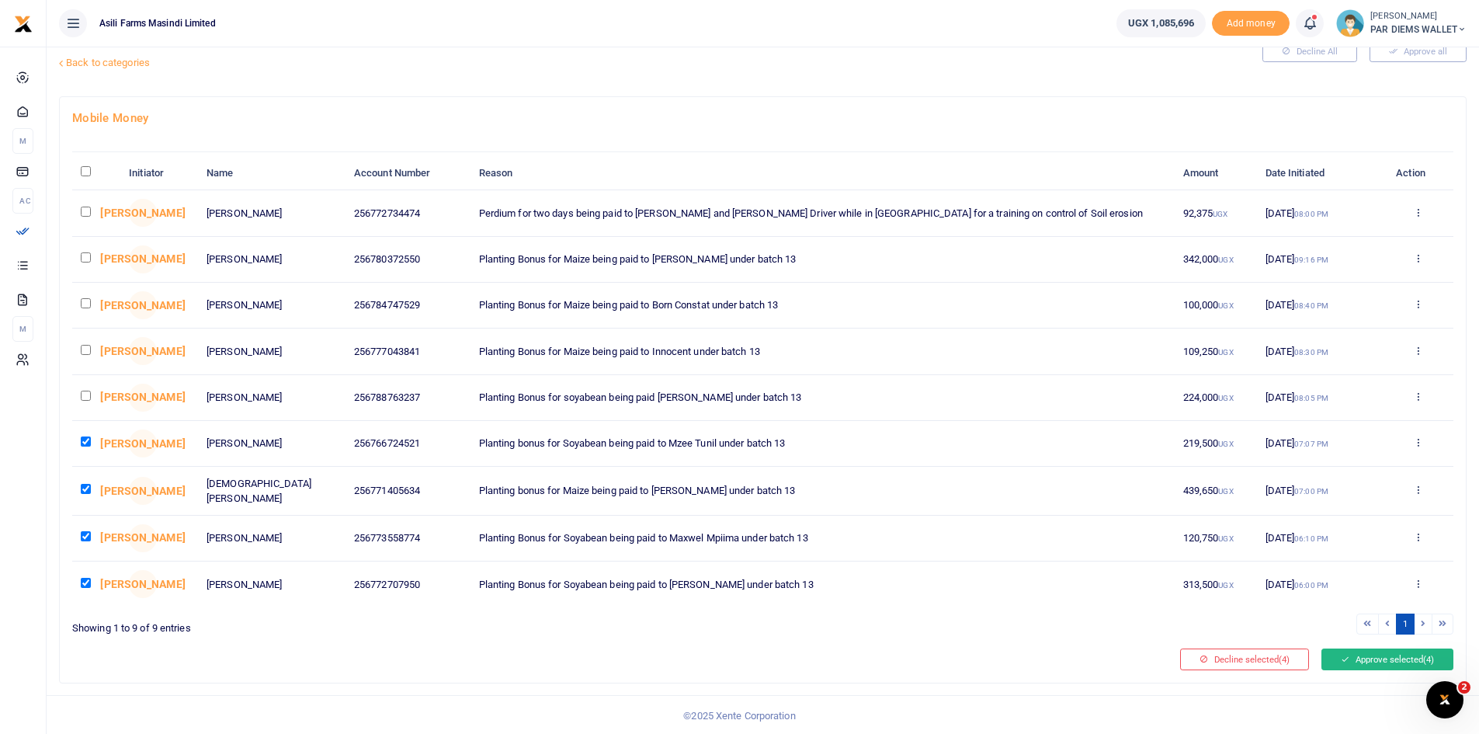
click at [1364, 659] on button "Approve selected (4)" at bounding box center [1388, 659] width 132 height 22
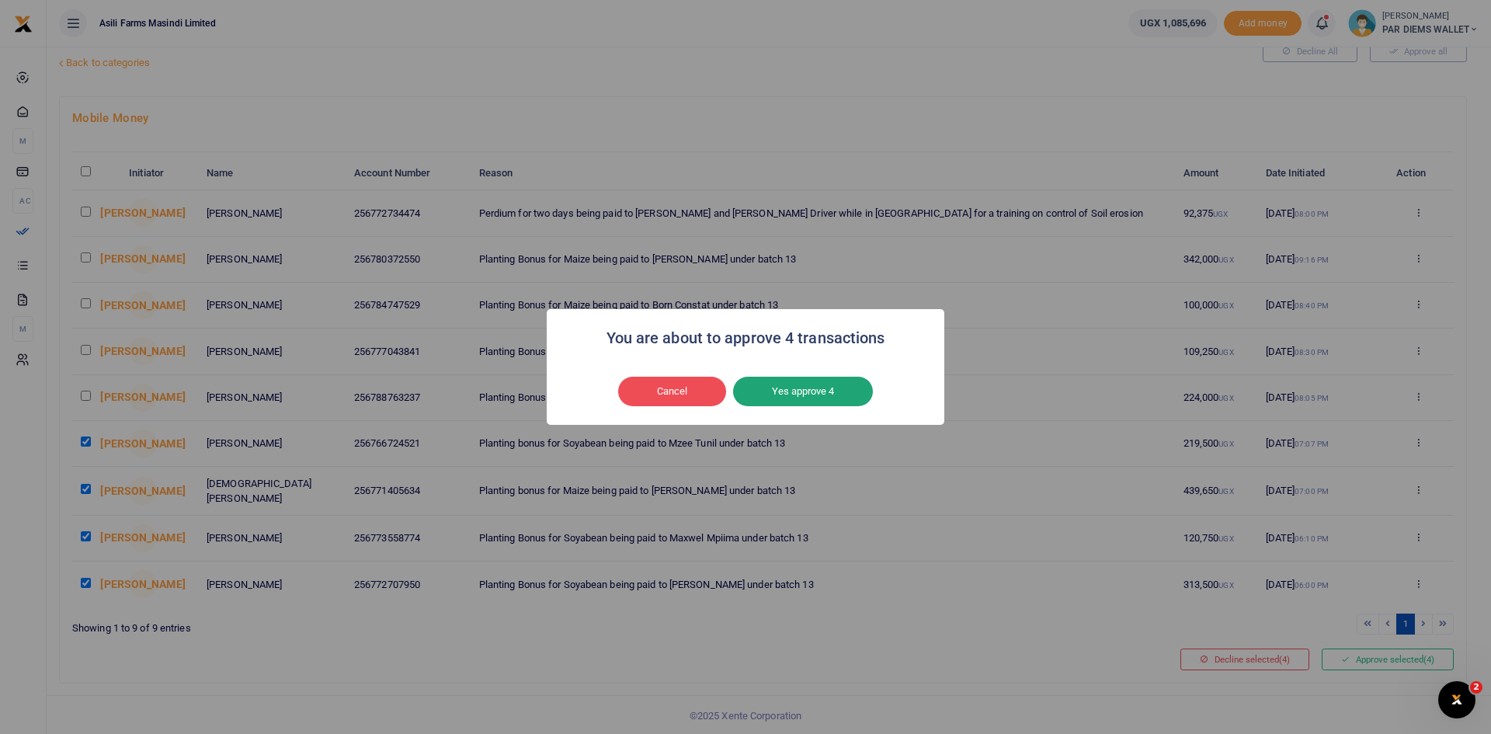
click at [824, 392] on button "Yes approve 4" at bounding box center [803, 392] width 140 height 30
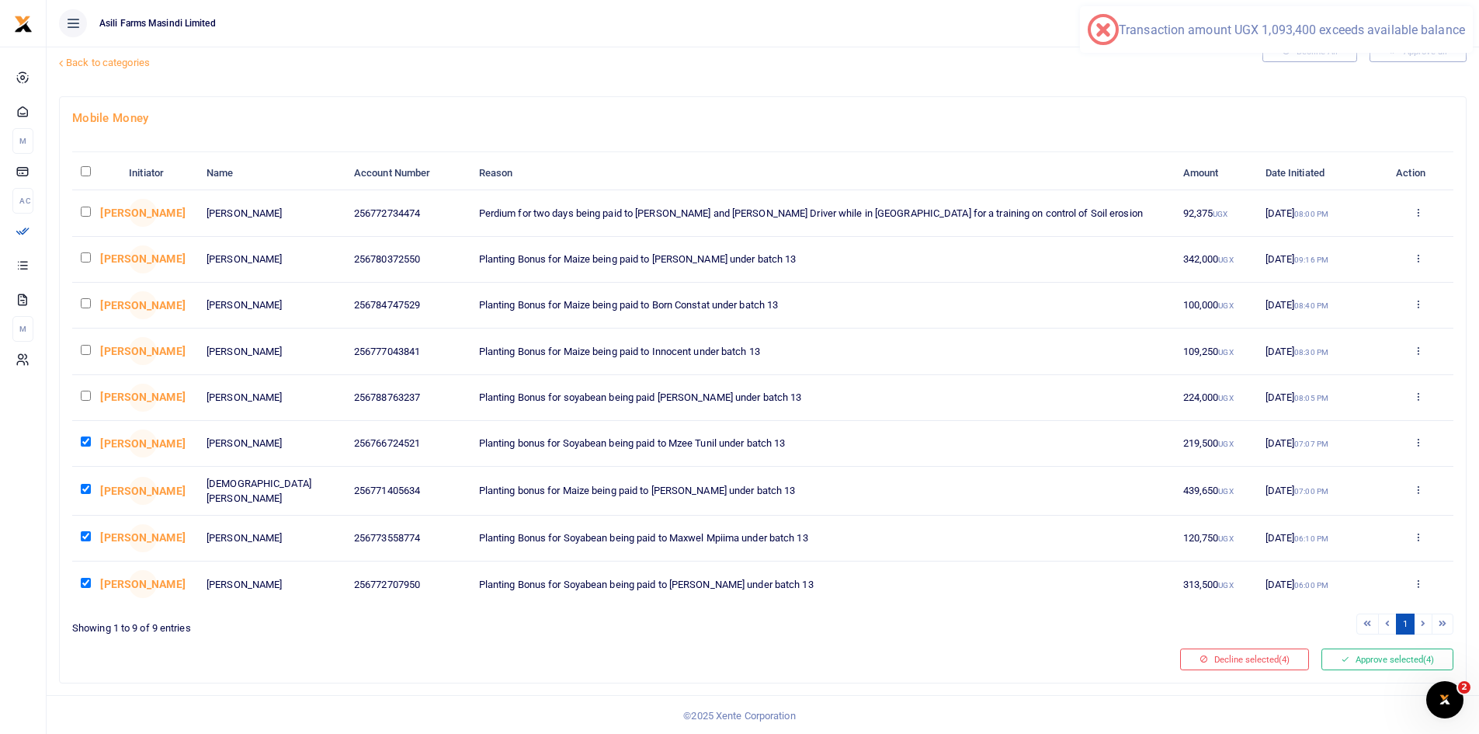
click at [85, 441] on input "checkbox" at bounding box center [86, 441] width 10 height 10
checkbox input "false"
click at [86, 304] on input "checkbox" at bounding box center [86, 303] width 10 height 10
checkbox input "true"
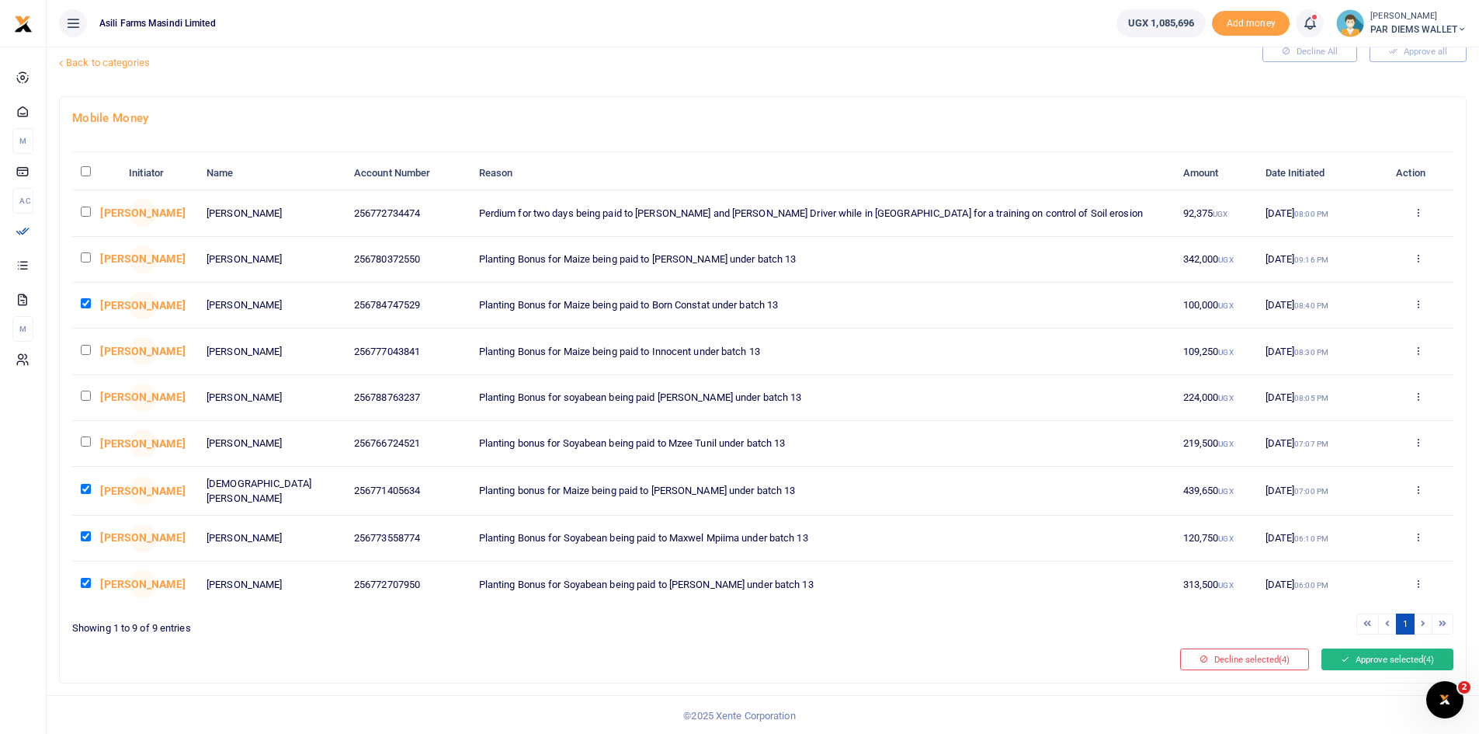
click at [1386, 658] on button "Approve selected (4)" at bounding box center [1388, 659] width 132 height 22
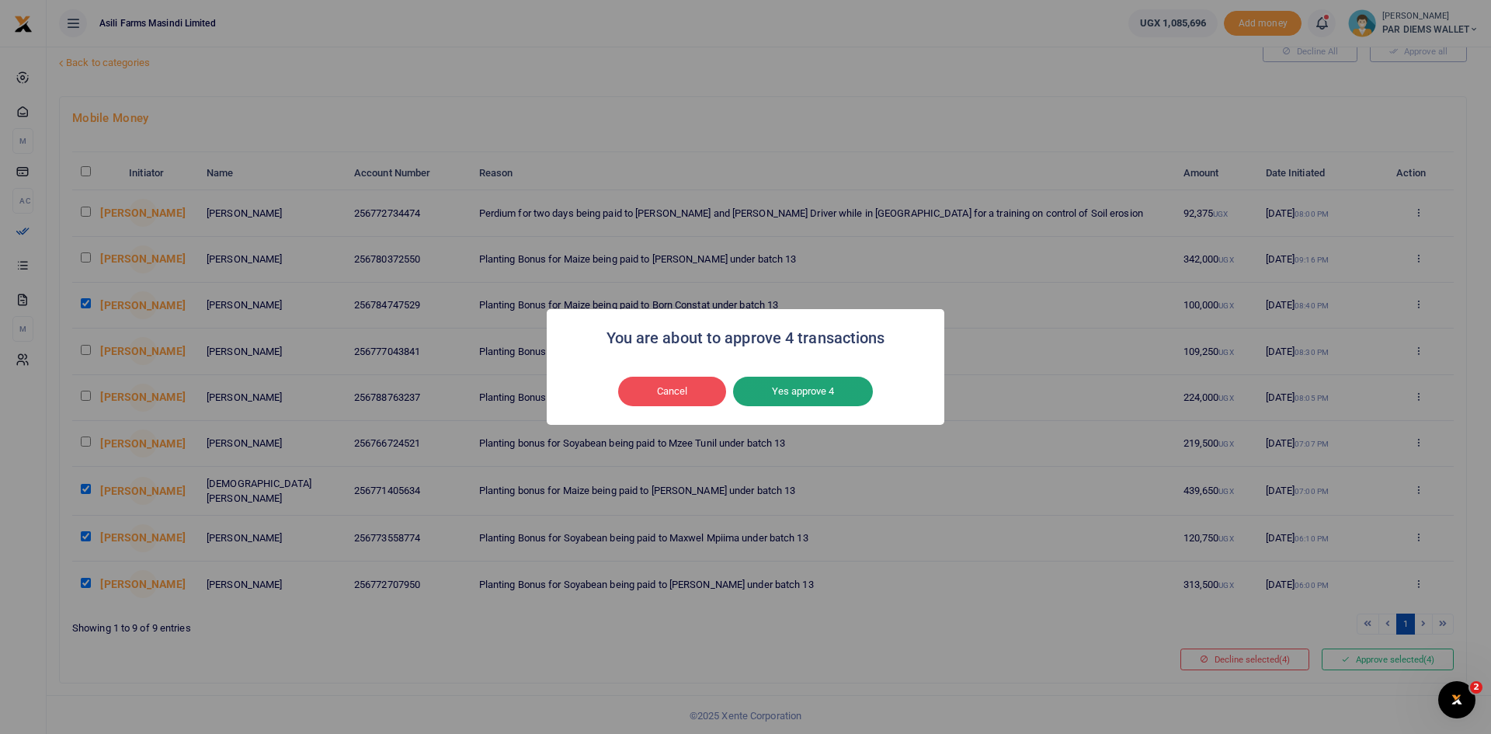
click at [831, 390] on button "Yes approve 4" at bounding box center [803, 392] width 140 height 30
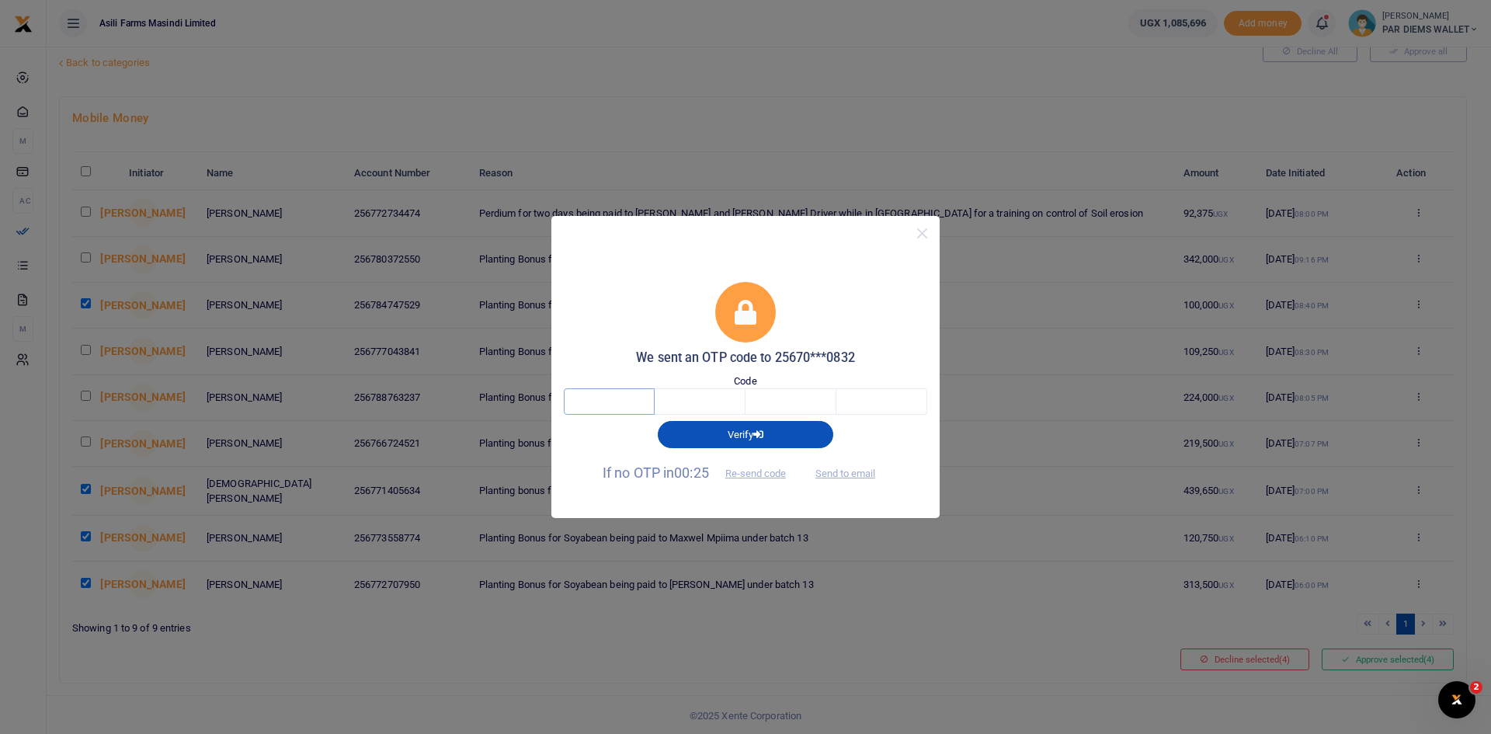
click at [613, 411] on input "text" at bounding box center [609, 401] width 91 height 26
type input "7"
type input "4"
type input "9"
type input "0"
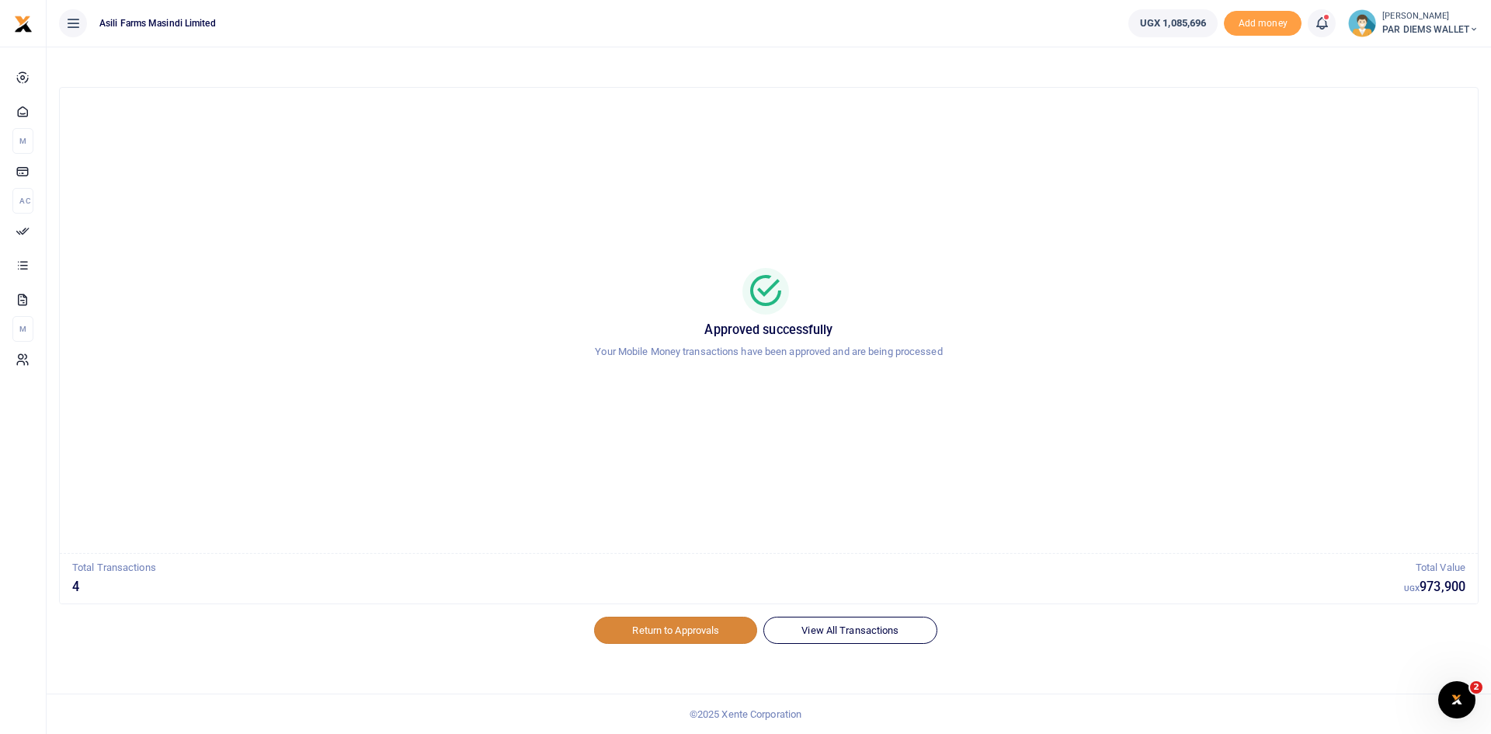
click at [679, 627] on link "Return to Approvals" at bounding box center [675, 630] width 163 height 26
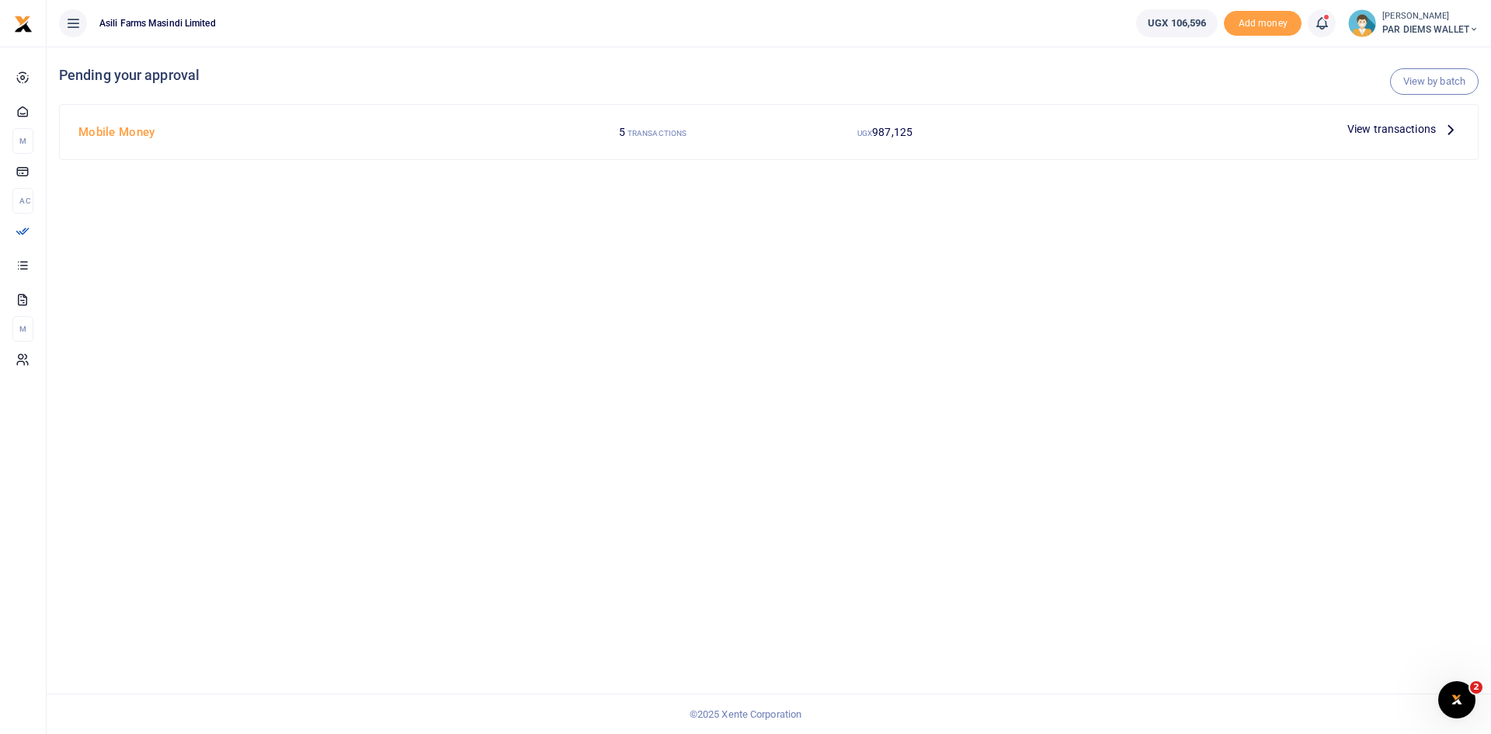
click at [1453, 130] on icon at bounding box center [1450, 128] width 17 height 17
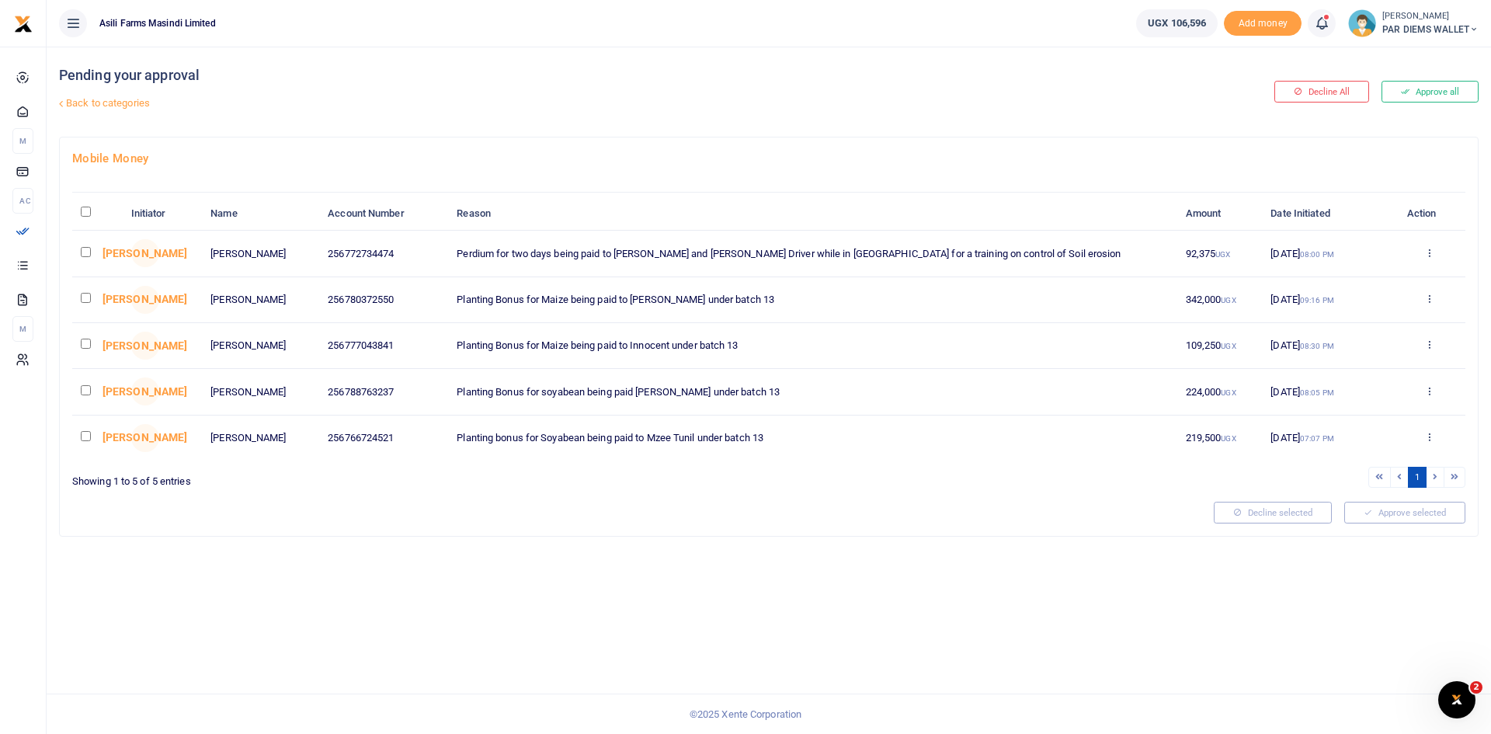
click at [89, 251] on input "checkbox" at bounding box center [86, 252] width 10 height 10
checkbox input "true"
click at [1417, 513] on button "Approve selected (1)" at bounding box center [1399, 513] width 132 height 22
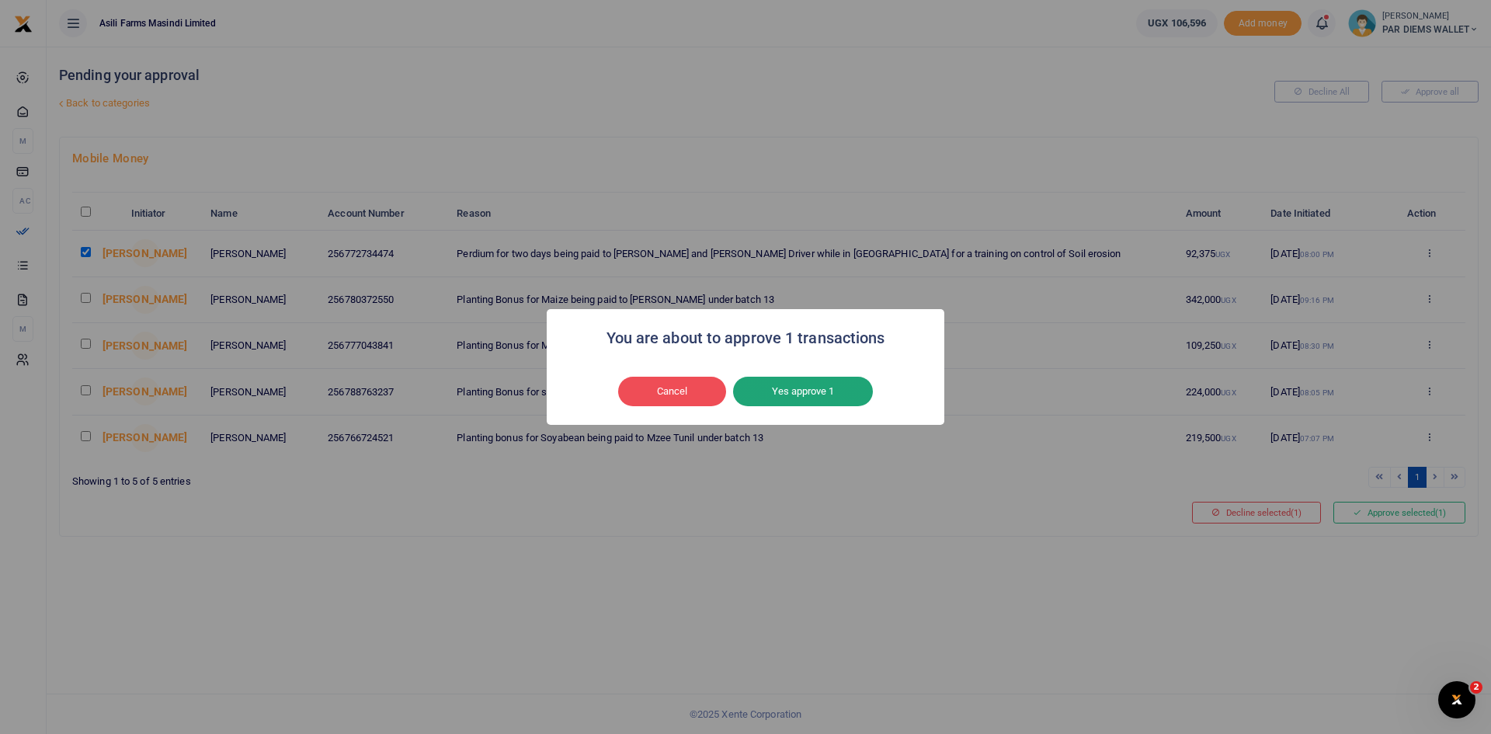
click at [839, 390] on button "Yes approve 1" at bounding box center [803, 392] width 140 height 30
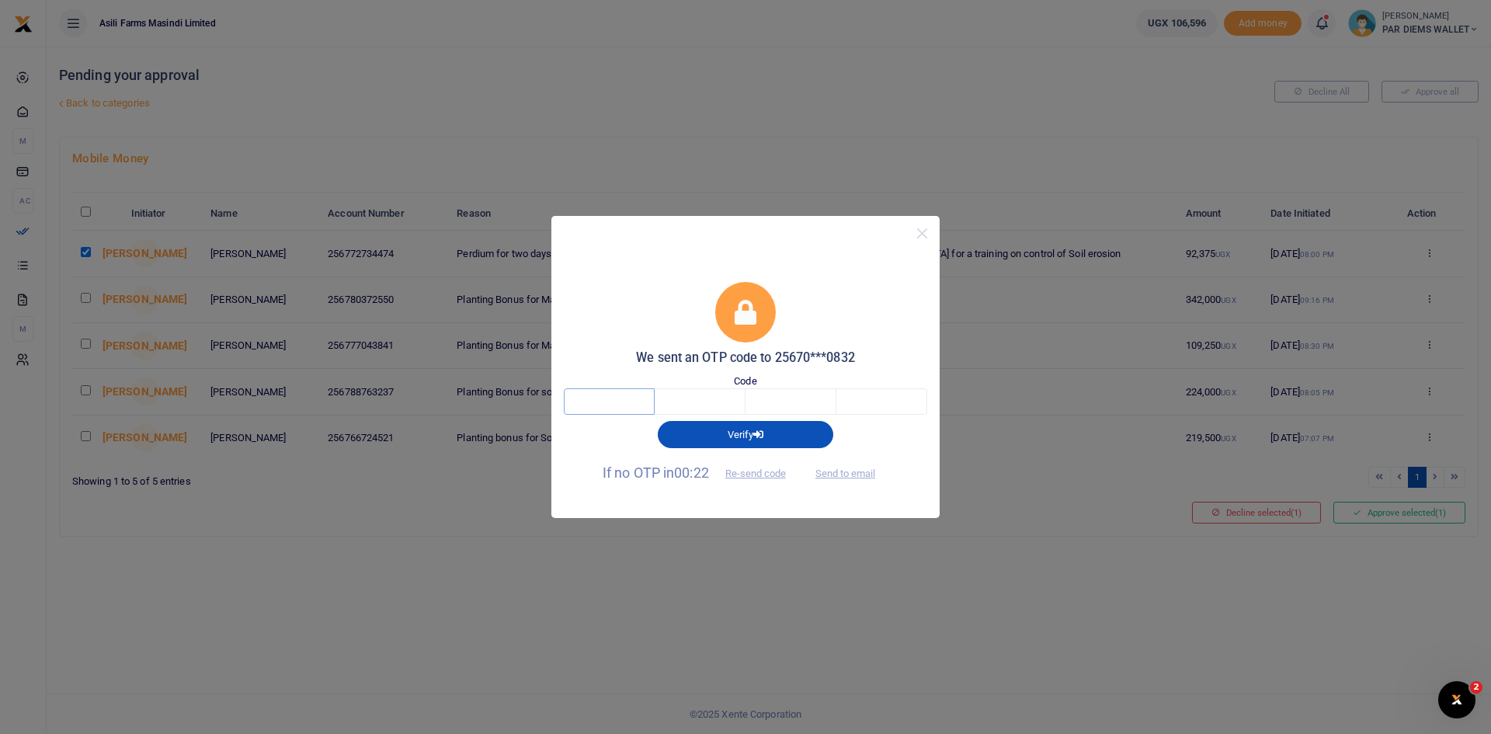
click at [622, 403] on input "text" at bounding box center [609, 401] width 91 height 26
type input "1"
type input "4"
type input "3"
type input "1"
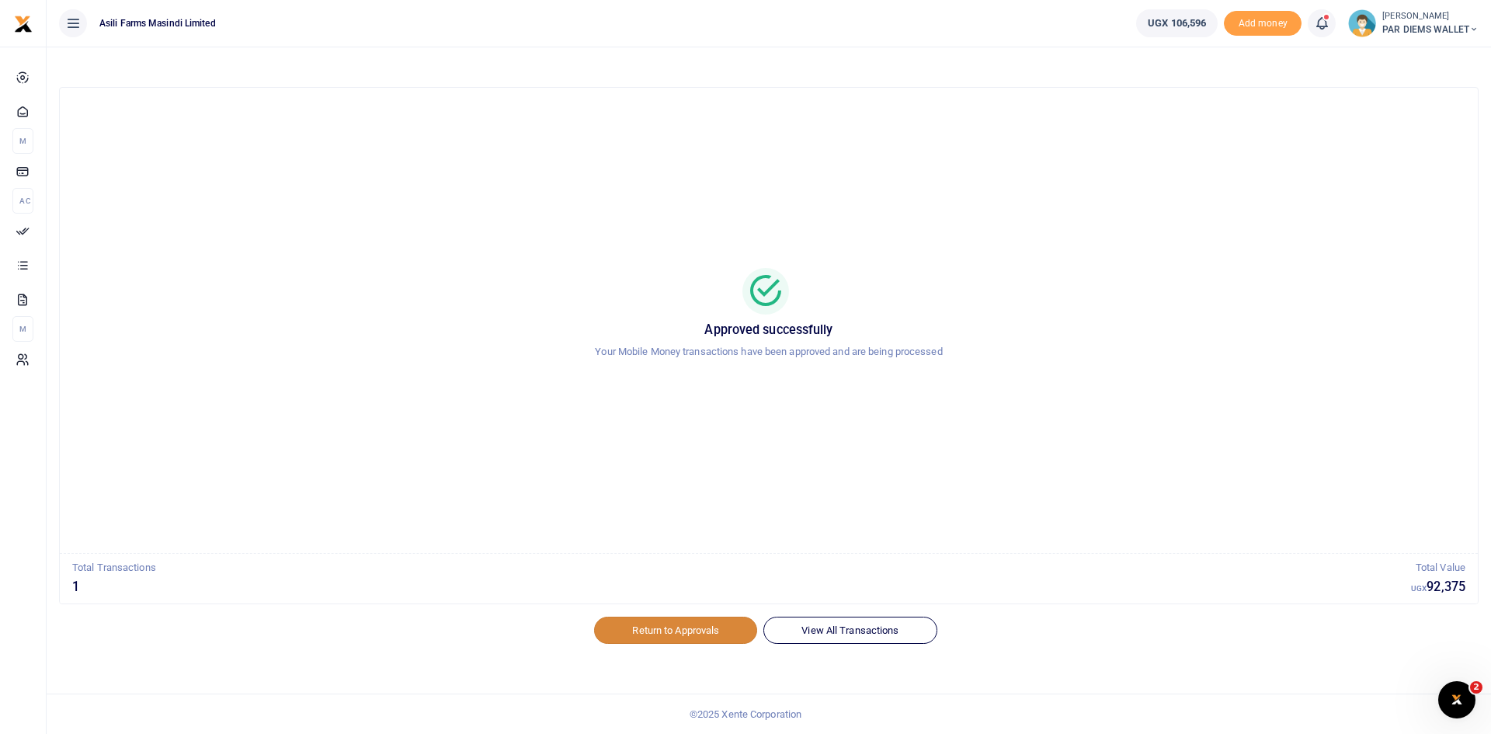
click at [679, 633] on link "Return to Approvals" at bounding box center [675, 630] width 163 height 26
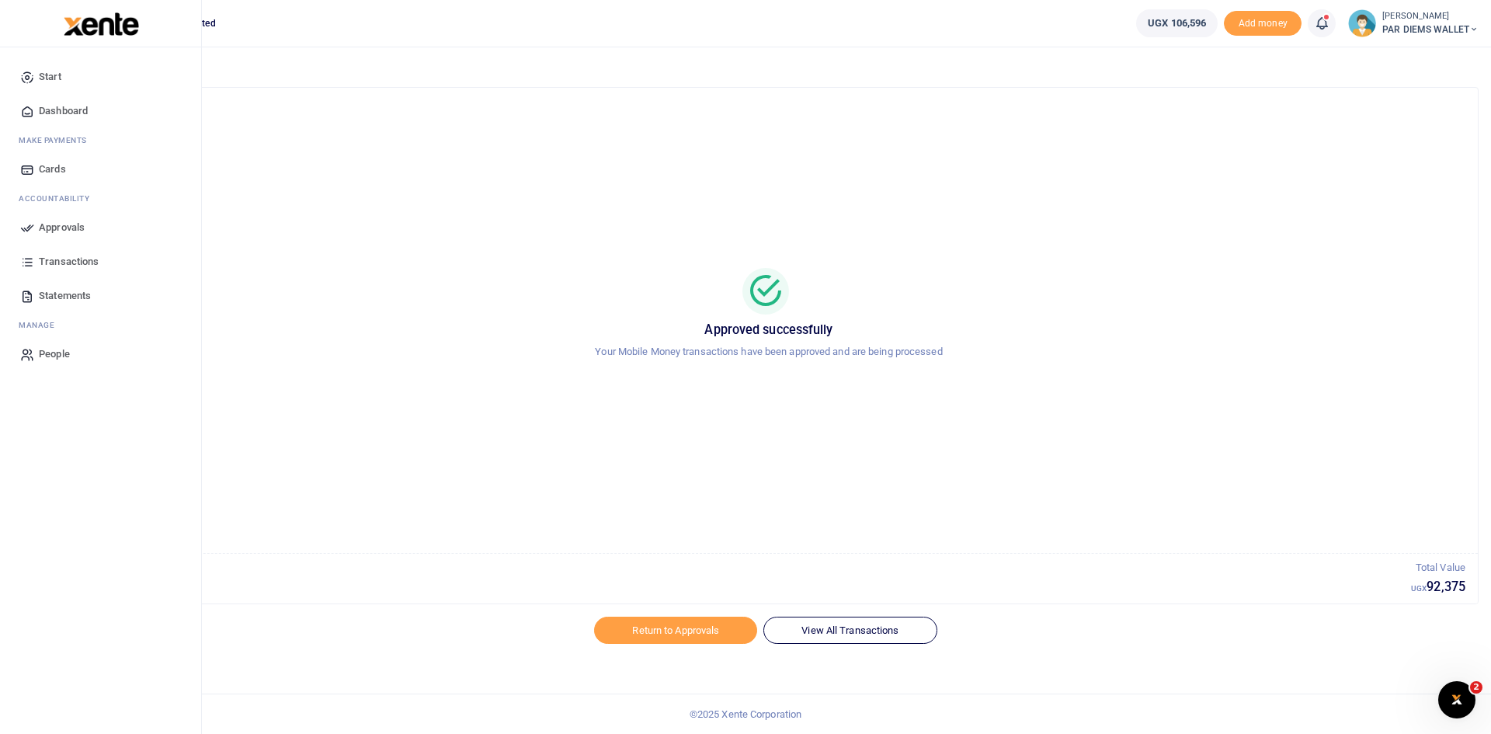
click at [75, 230] on span "Approvals" at bounding box center [62, 228] width 46 height 16
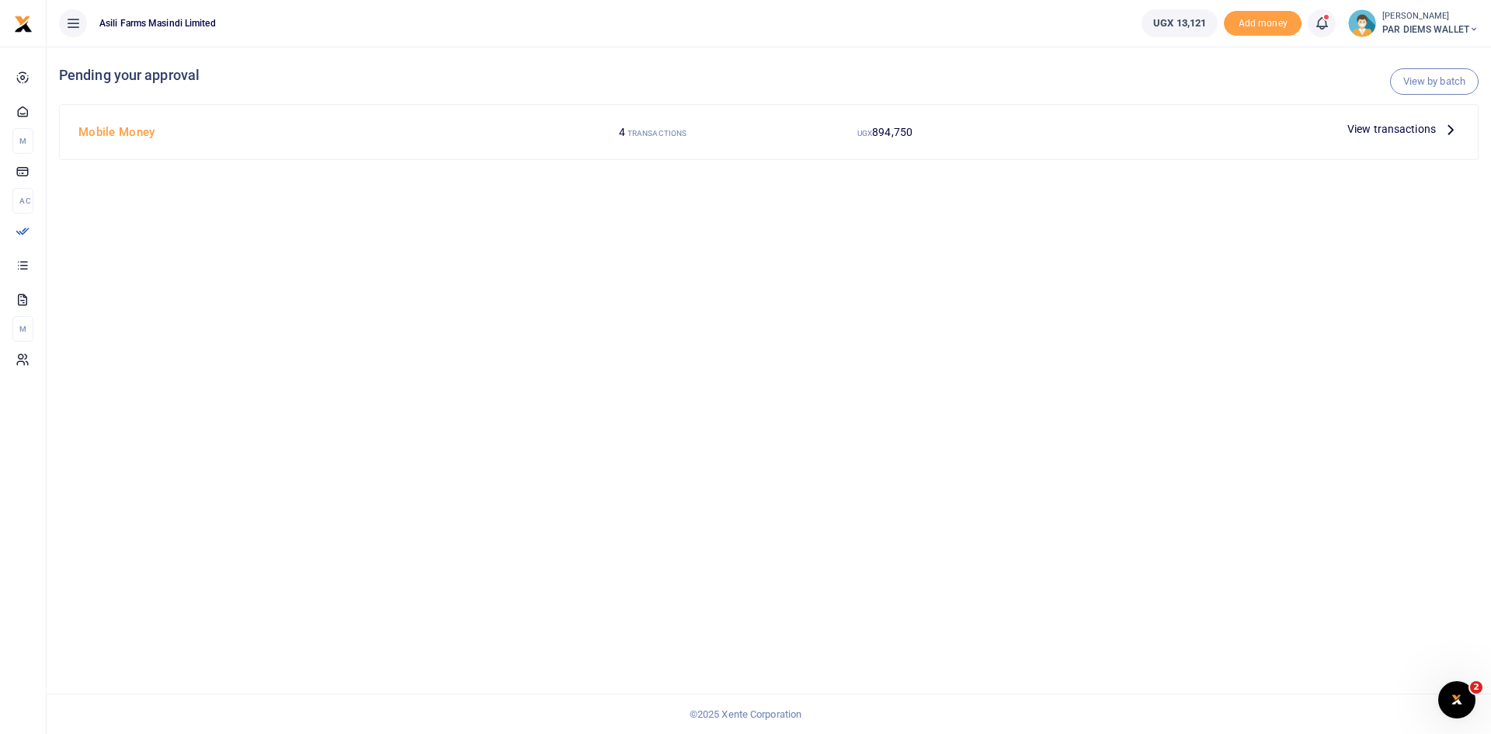
click at [1449, 130] on icon at bounding box center [1450, 128] width 17 height 17
